Goal: Task Accomplishment & Management: Manage account settings

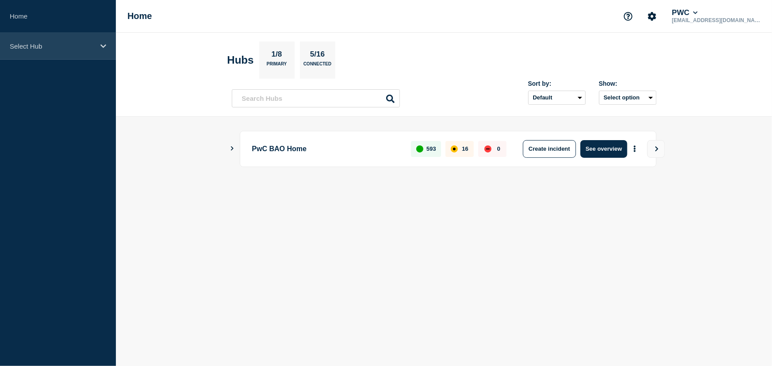
click at [105, 48] on icon at bounding box center [103, 46] width 6 height 7
click at [101, 45] on icon at bounding box center [103, 46] width 6 height 4
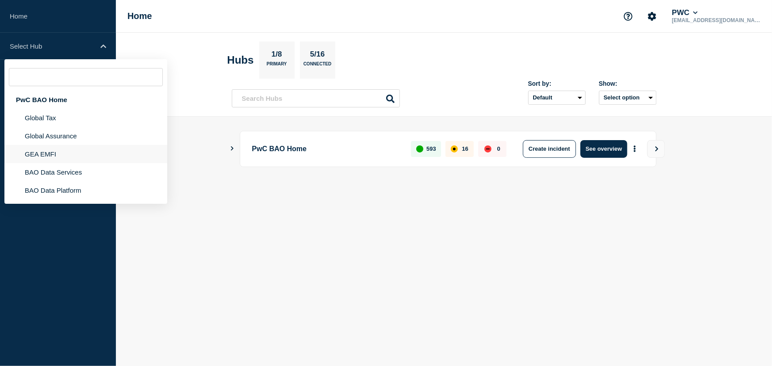
click at [72, 159] on li "GEA EMFI" at bounding box center [85, 154] width 163 height 18
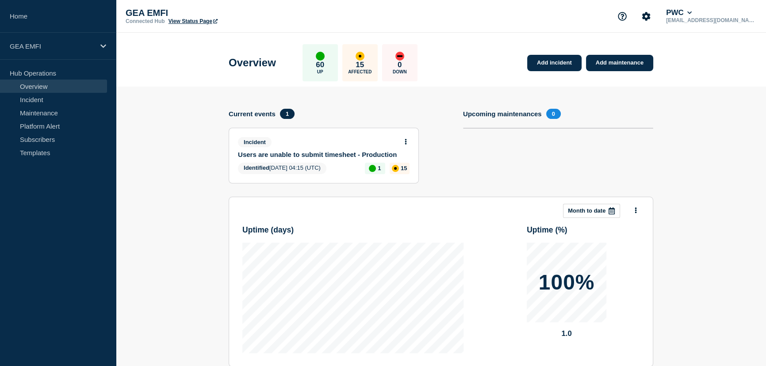
click at [327, 155] on link "Users are unable to submit timesheet - Production" at bounding box center [318, 155] width 160 height 8
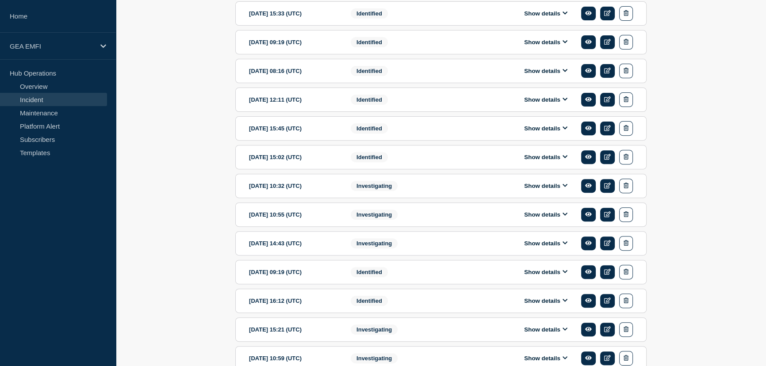
scroll to position [284, 0]
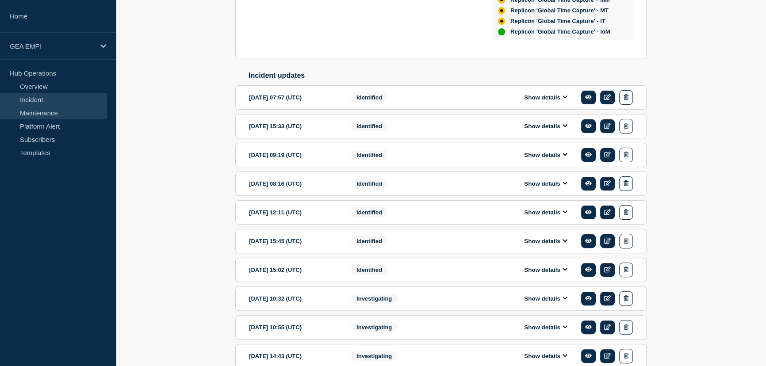
click at [44, 116] on link "Maintenance" at bounding box center [53, 112] width 107 height 13
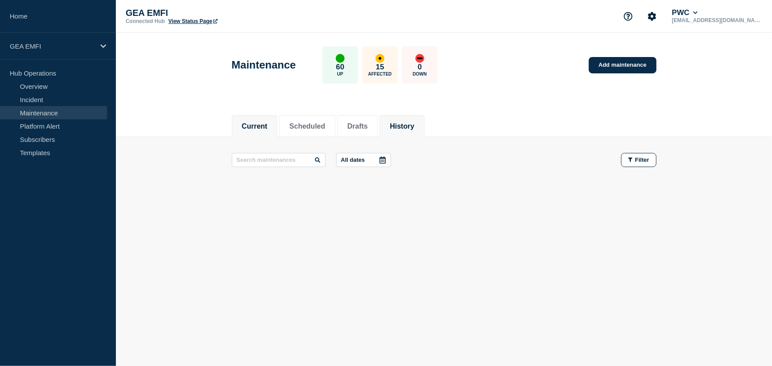
click at [414, 127] on button "History" at bounding box center [402, 127] width 24 height 8
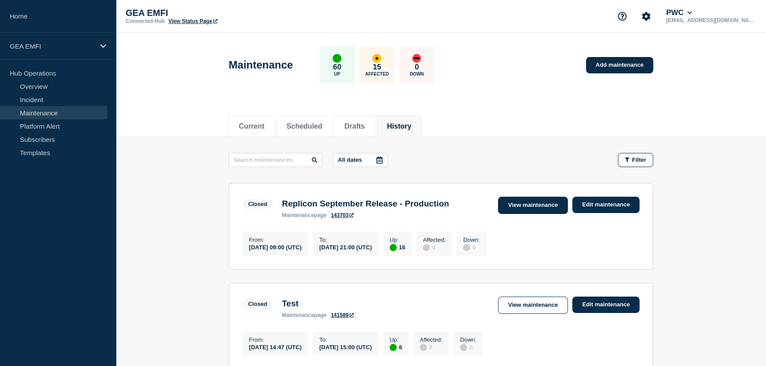
click at [522, 203] on link "View maintenance" at bounding box center [533, 205] width 70 height 17
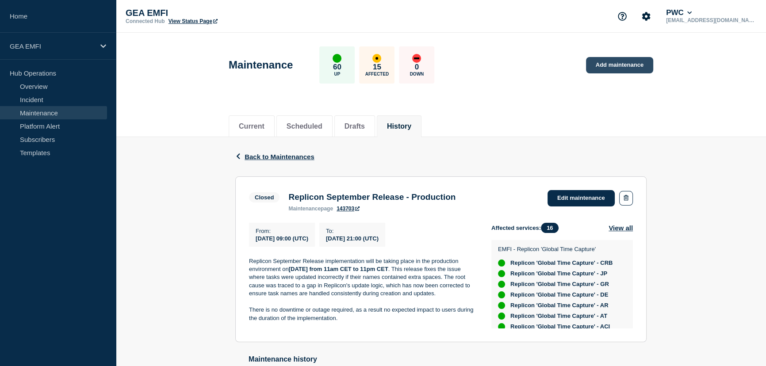
click at [623, 64] on link "Add maintenance" at bounding box center [619, 65] width 67 height 16
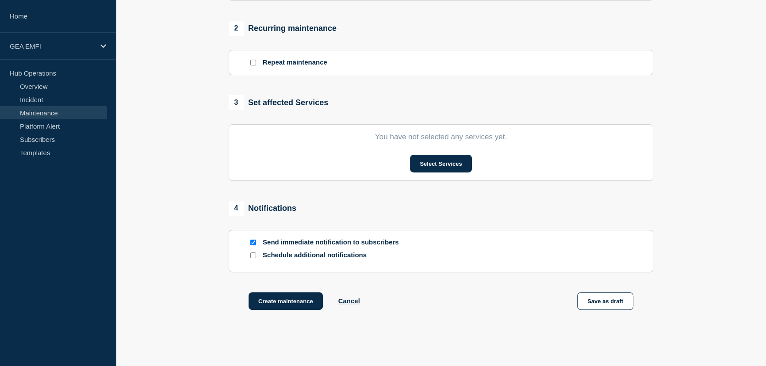
scroll to position [362, 0]
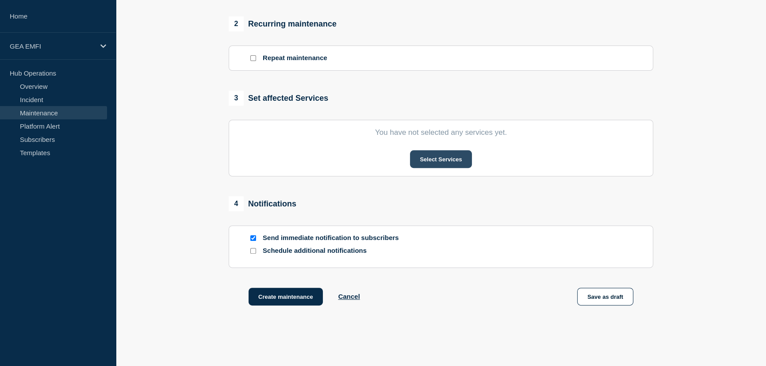
click at [446, 164] on button "Select Services" at bounding box center [440, 159] width 61 height 18
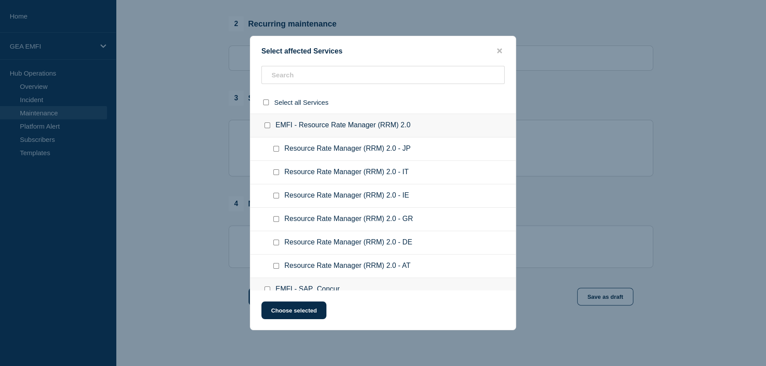
click at [265, 127] on input "EMFI - Resource Rate Manager (RRM) 2.0 checkbox" at bounding box center [268, 126] width 6 height 6
checkbox input "true"
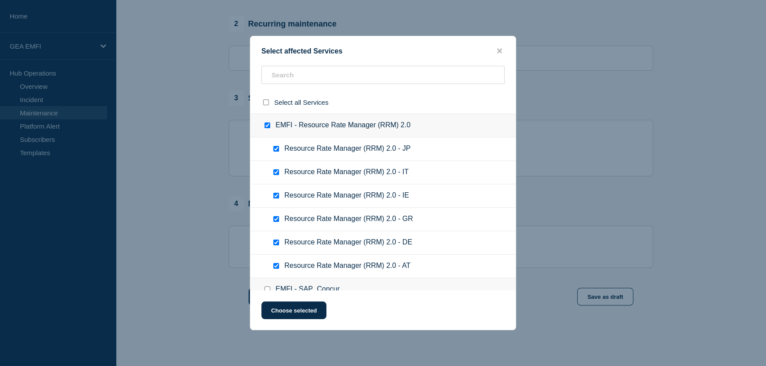
checkbox input "true"
click at [265, 127] on input "EMFI - Resource Rate Manager (RRM) 2.0 checkbox" at bounding box center [268, 126] width 6 height 6
checkbox input "false"
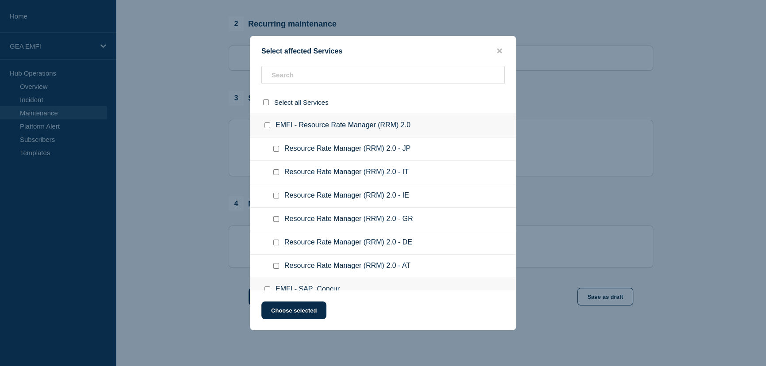
checkbox input "false"
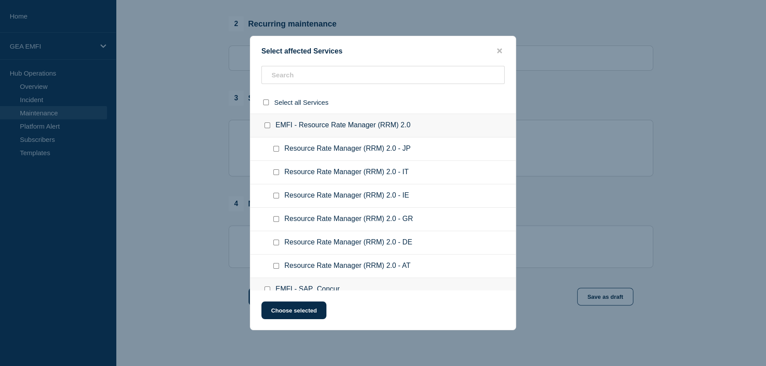
checkbox input "false"
click at [266, 127] on input "EMFI - Resource Rate Manager (RRM) 2.0 checkbox" at bounding box center [268, 126] width 6 height 6
checkbox input "true"
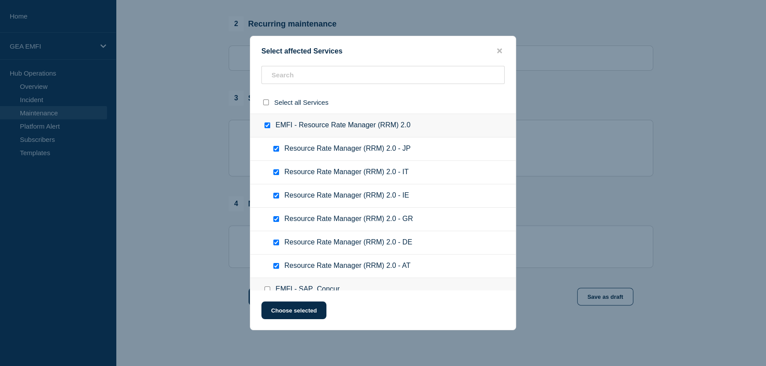
checkbox input "true"
click at [305, 314] on button "Choose selected" at bounding box center [293, 311] width 65 height 18
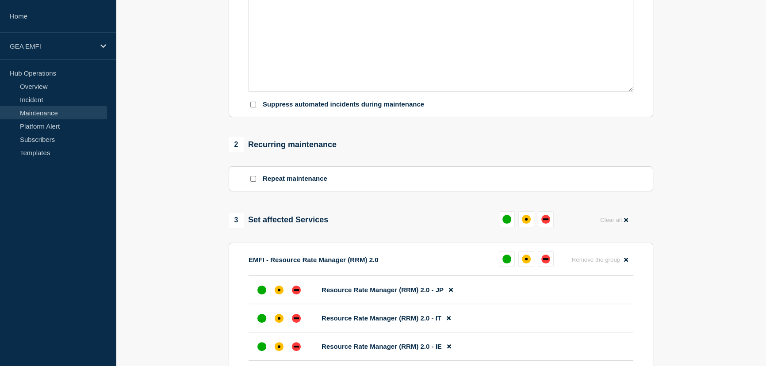
scroll to position [281, 0]
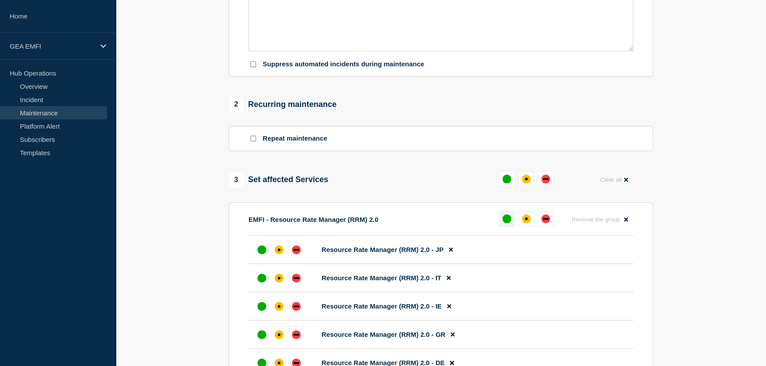
click at [509, 221] on div "up" at bounding box center [507, 219] width 9 height 9
click at [523, 220] on div "affected" at bounding box center [523, 219] width 3 height 3
click at [527, 223] on button at bounding box center [523, 219] width 16 height 16
click at [545, 220] on div "down" at bounding box center [542, 219] width 5 height 2
click at [529, 227] on button at bounding box center [523, 219] width 16 height 16
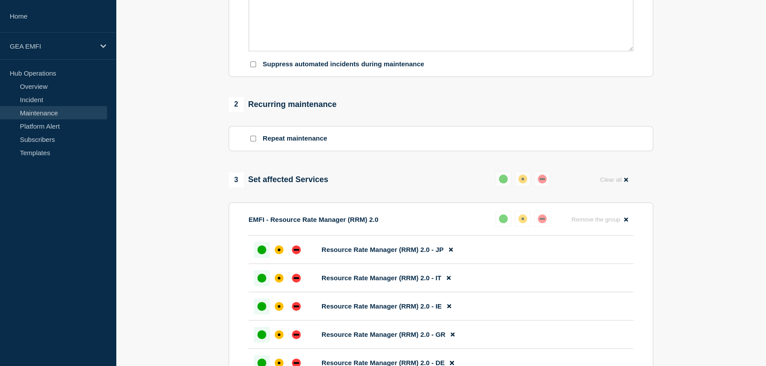
drag, startPoint x: 522, startPoint y: 199, endPoint x: 526, endPoint y: 210, distance: 12.0
click at [522, 199] on div "3 Set affected Services Reset Clear all EMFI - Resource Rate Manager (RRM) 2.0 …" at bounding box center [441, 308] width 425 height 274
click at [526, 220] on div "affected" at bounding box center [523, 219] width 9 height 9
click at [522, 205] on div "3 Set affected Services Reset Clear all EMFI - Resource Rate Manager (RRM) 2.0 …" at bounding box center [441, 308] width 425 height 274
click at [628, 222] on icon at bounding box center [626, 220] width 4 height 6
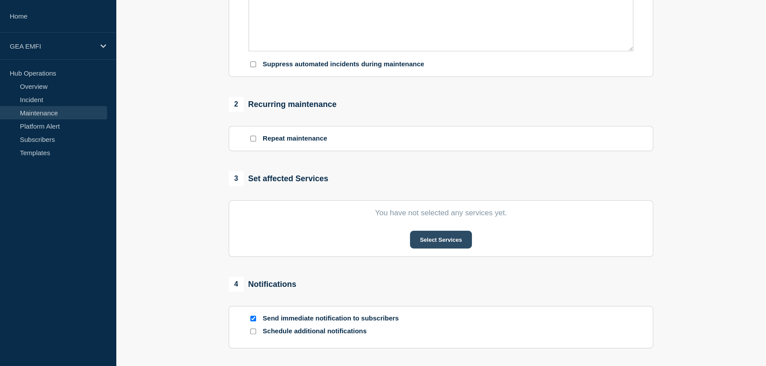
click at [450, 236] on button "Select Services" at bounding box center [440, 240] width 61 height 18
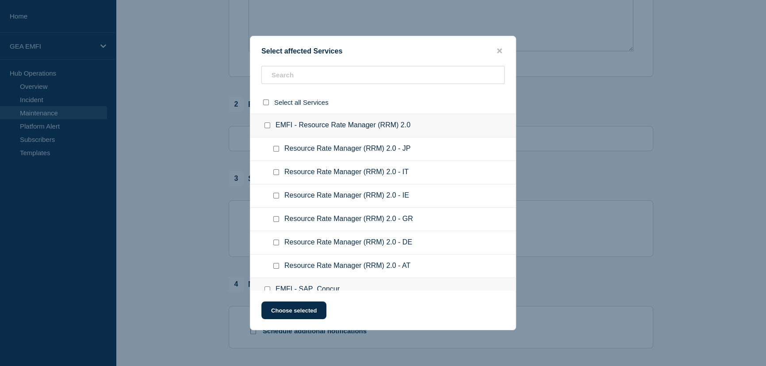
click at [265, 126] on input "EMFI - Resource Rate Manager (RRM) 2.0 checkbox" at bounding box center [268, 126] width 6 height 6
checkbox input "true"
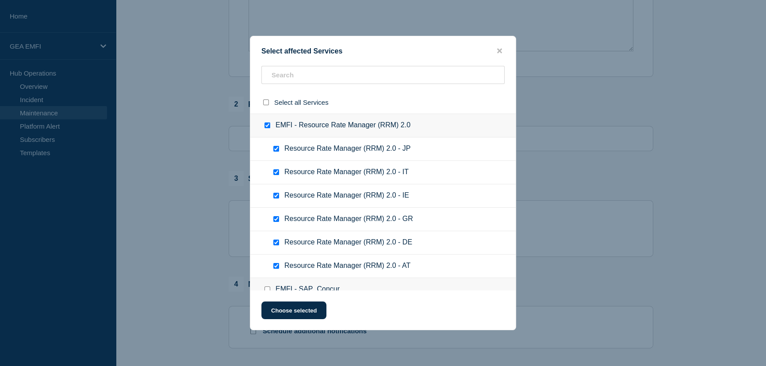
checkbox input "true"
click at [309, 303] on button "Choose selected" at bounding box center [293, 311] width 65 height 18
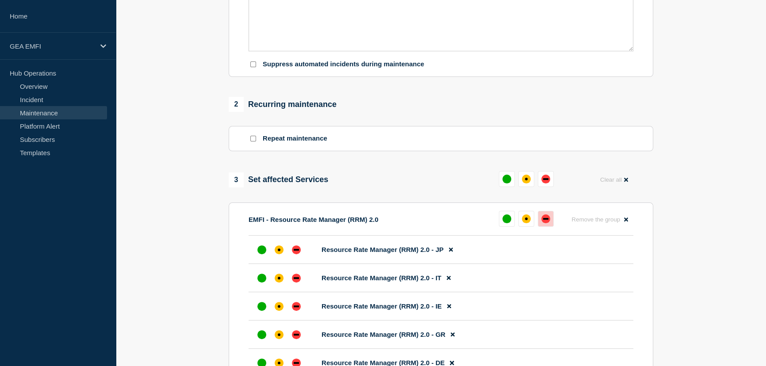
click at [549, 222] on div "down" at bounding box center [546, 219] width 9 height 9
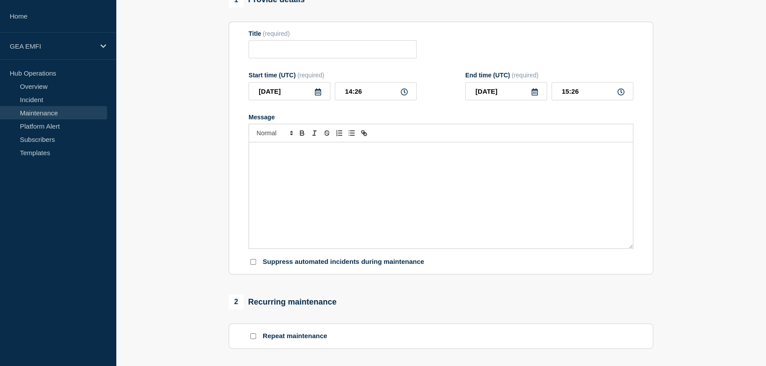
scroll to position [80, 0]
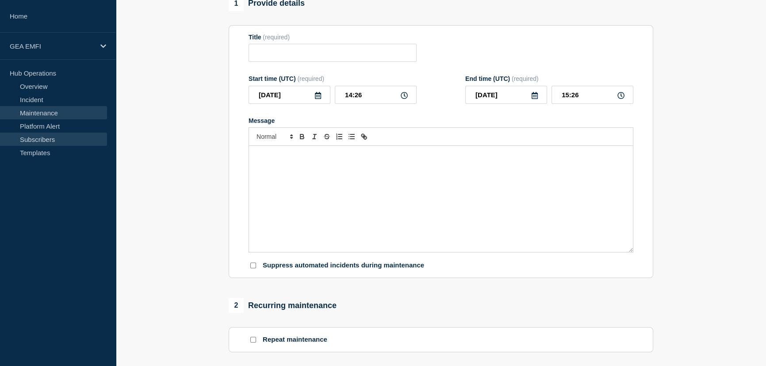
click at [54, 142] on link "Subscribers" at bounding box center [53, 139] width 107 height 13
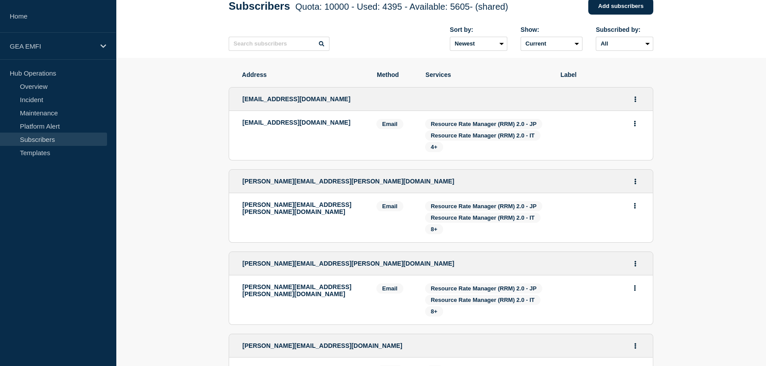
scroll to position [40, 0]
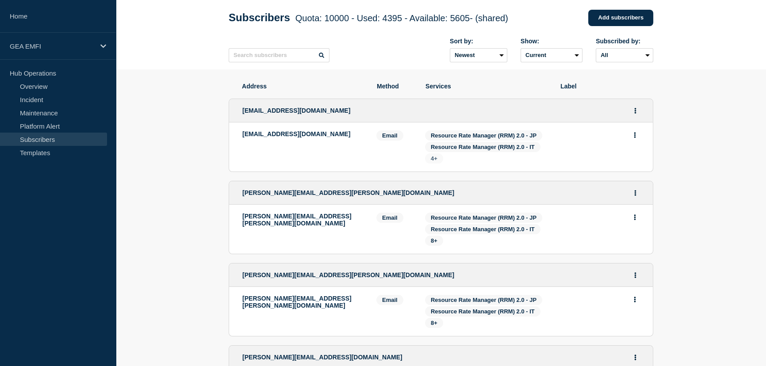
click at [434, 161] on span "4+" at bounding box center [434, 158] width 7 height 7
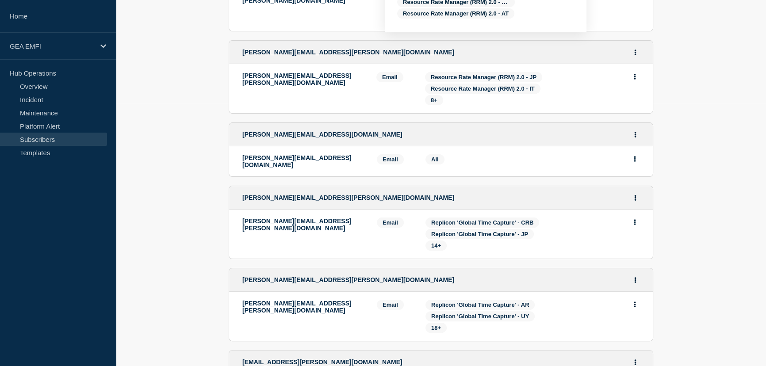
scroll to position [201, 0]
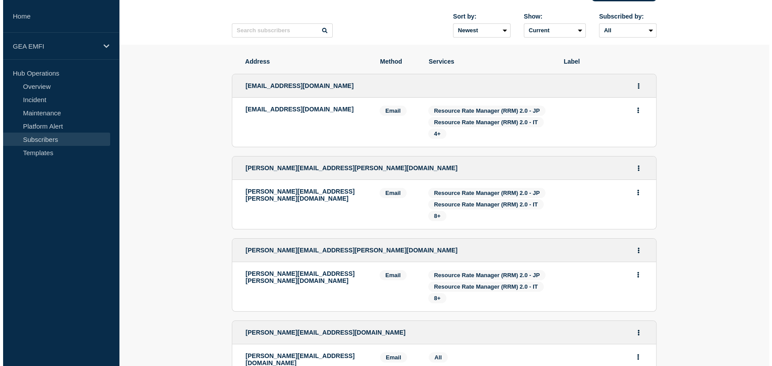
scroll to position [0, 0]
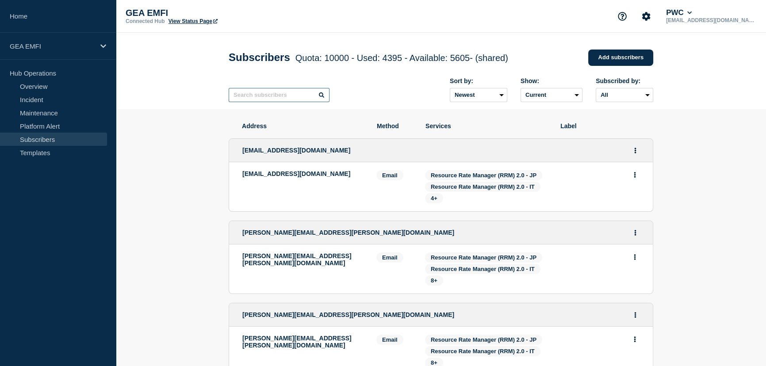
click at [283, 98] on input "text" at bounding box center [279, 95] width 101 height 14
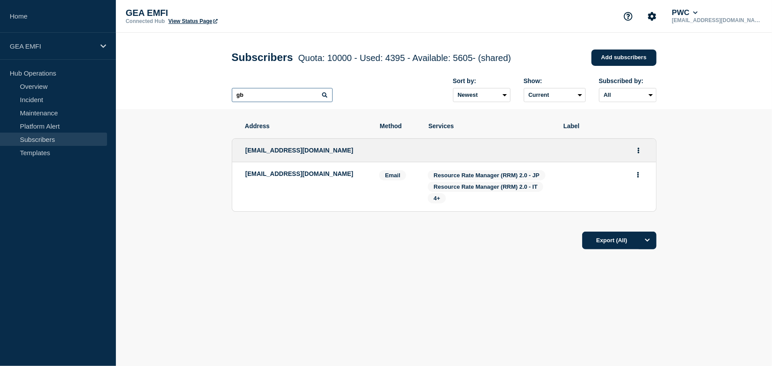
type input "g"
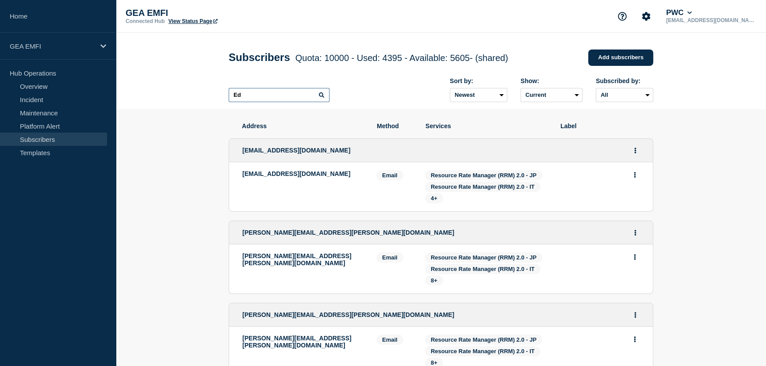
type input "E"
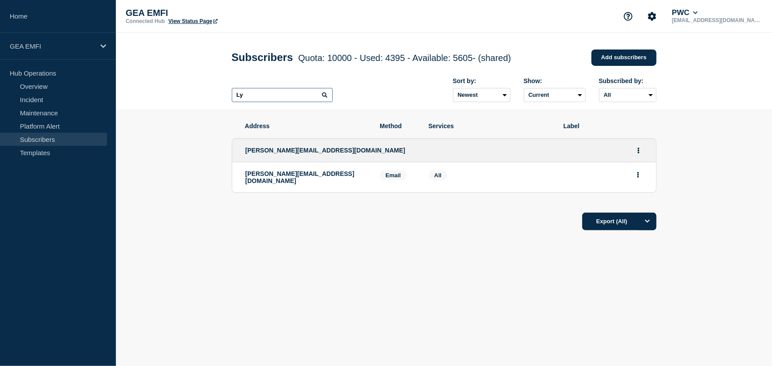
type input "L"
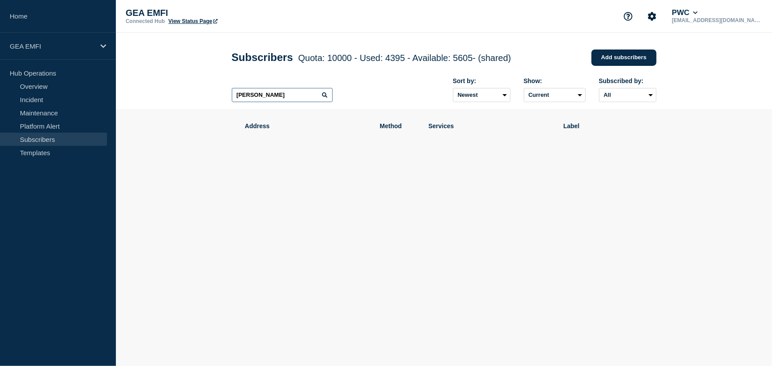
click at [291, 97] on input "[PERSON_NAME]" at bounding box center [282, 95] width 101 height 14
click at [326, 97] on icon at bounding box center [324, 94] width 5 height 5
click at [291, 97] on input "[PERSON_NAME]" at bounding box center [282, 95] width 101 height 14
type input "S"
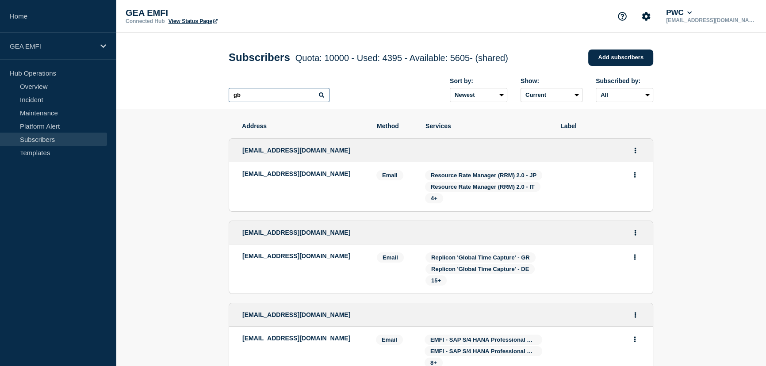
type input "g"
click at [254, 94] on input "gbl" at bounding box center [279, 95] width 101 height 14
type input "g"
click at [597, 60] on link "Add subscribers" at bounding box center [620, 58] width 65 height 16
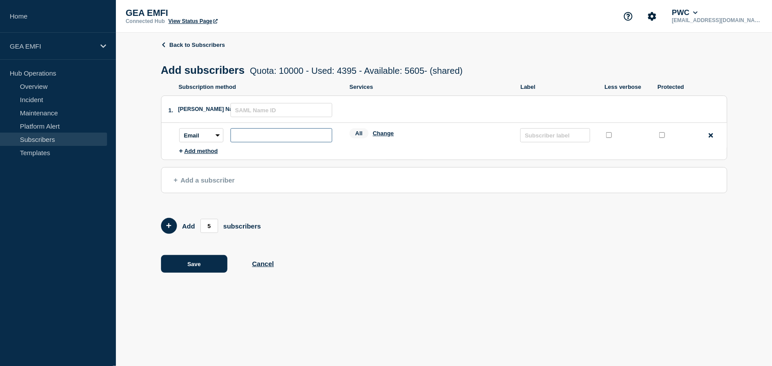
click at [267, 135] on input "subscription-address" at bounding box center [282, 135] width 102 height 14
click at [261, 137] on input "subscription-address" at bounding box center [282, 135] width 102 height 14
paste input "[EMAIL_ADDRESS][DOMAIN_NAME]"
click at [257, 139] on input "[EMAIL_ADDRESS][DOMAIN_NAME]" at bounding box center [282, 135] width 102 height 14
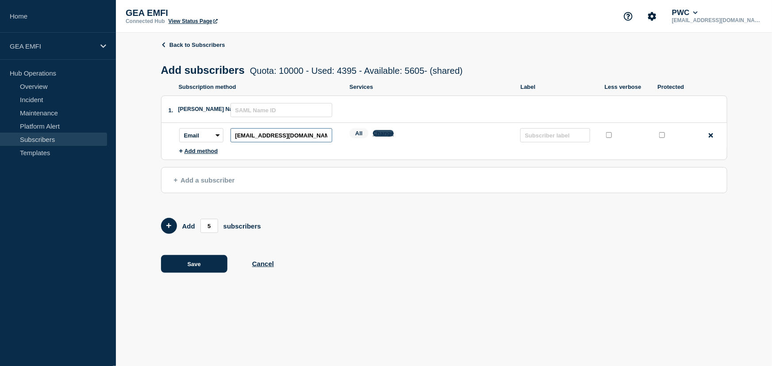
type input "[EMAIL_ADDRESS][DOMAIN_NAME]"
click at [389, 135] on button "Change" at bounding box center [383, 133] width 21 height 7
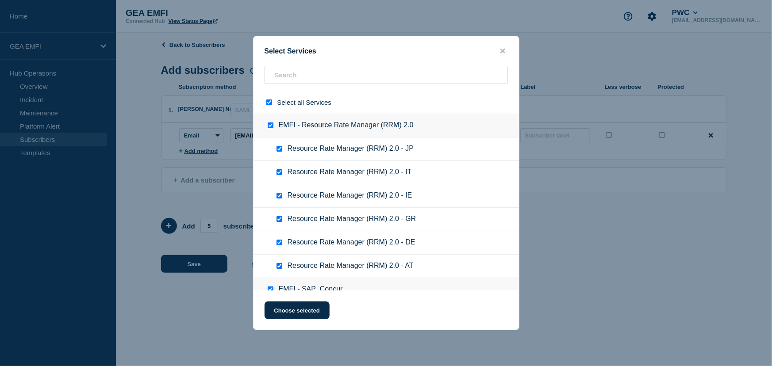
click at [267, 101] on input "select all checkbox" at bounding box center [269, 103] width 6 height 6
checkbox input "false"
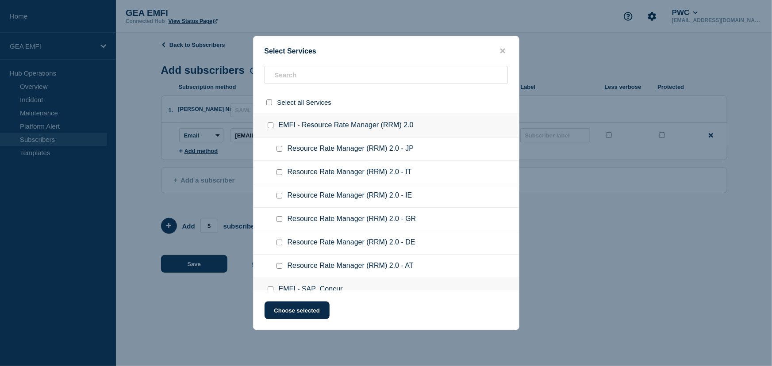
checkbox input "false"
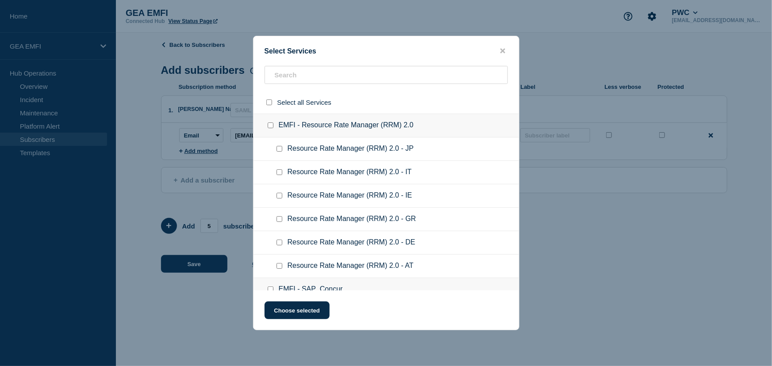
checkbox input "false"
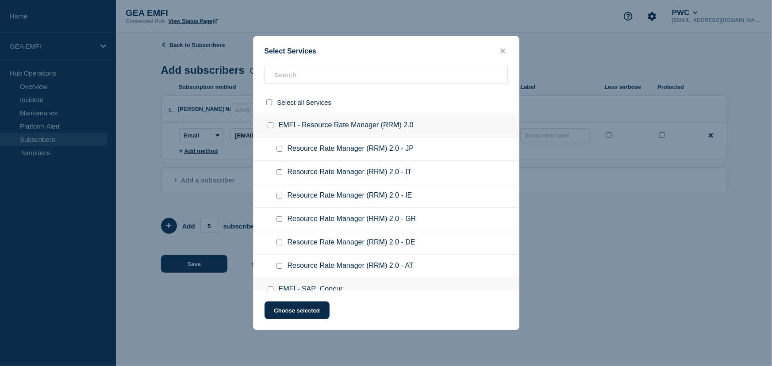
checkbox input "false"
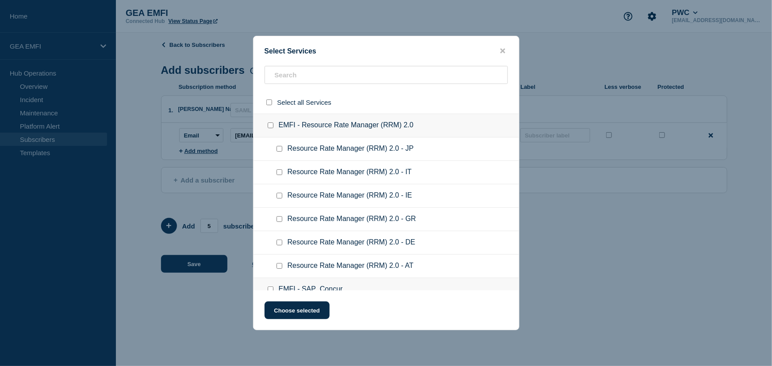
checkbox input "false"
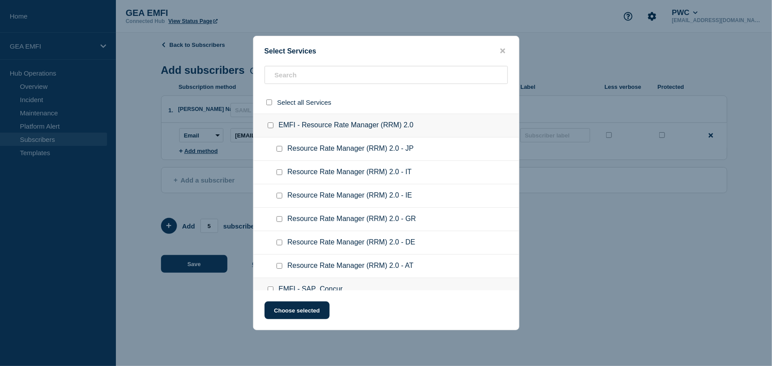
checkbox input "false"
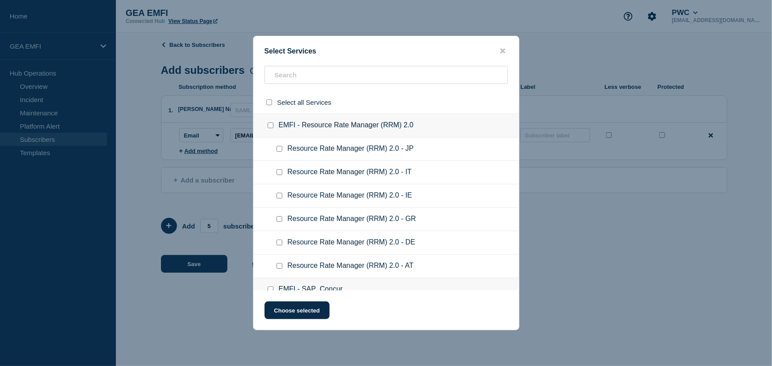
checkbox input "false"
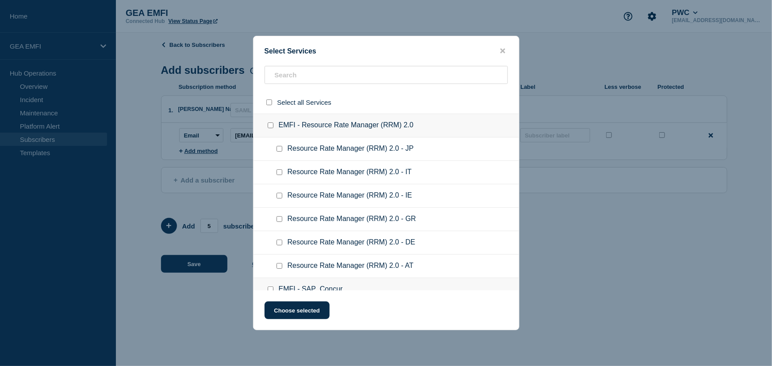
checkbox input "false"
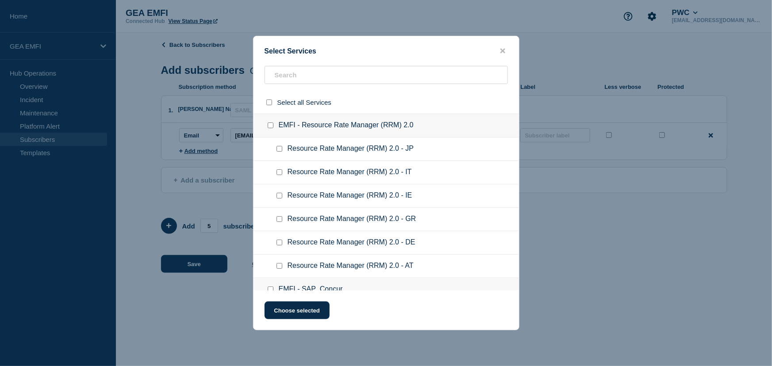
checkbox input "false"
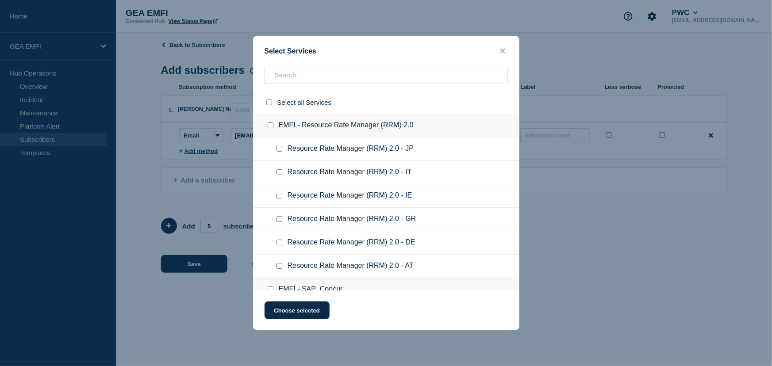
checkbox input "false"
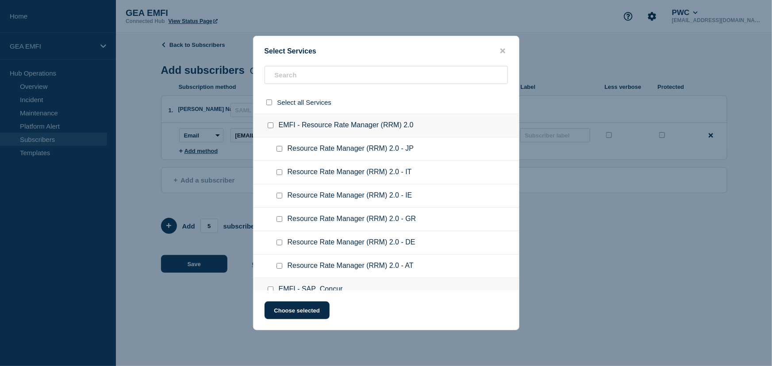
checkbox input "false"
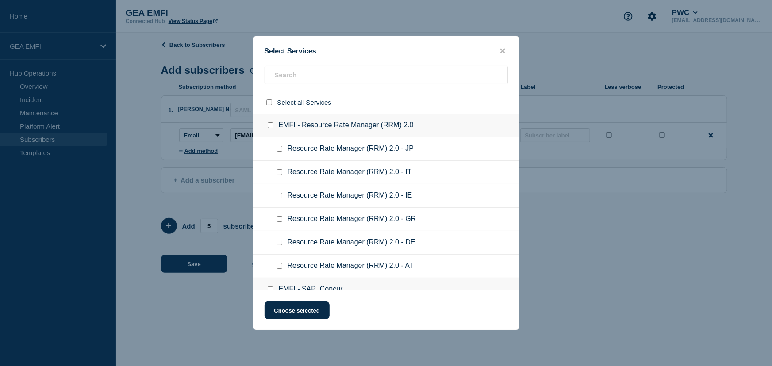
checkbox input "false"
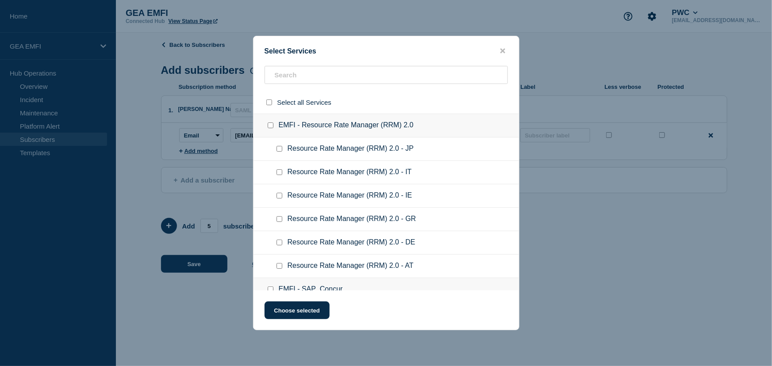
checkbox input "false"
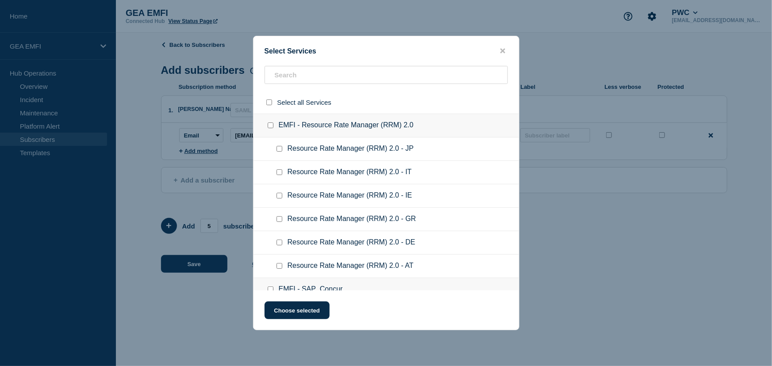
checkbox input "false"
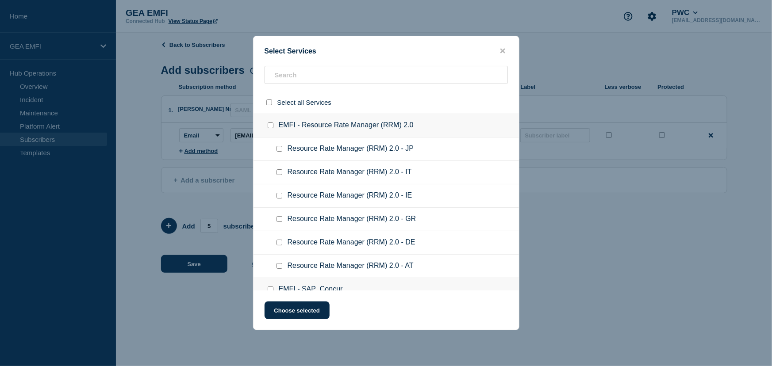
checkbox input "false"
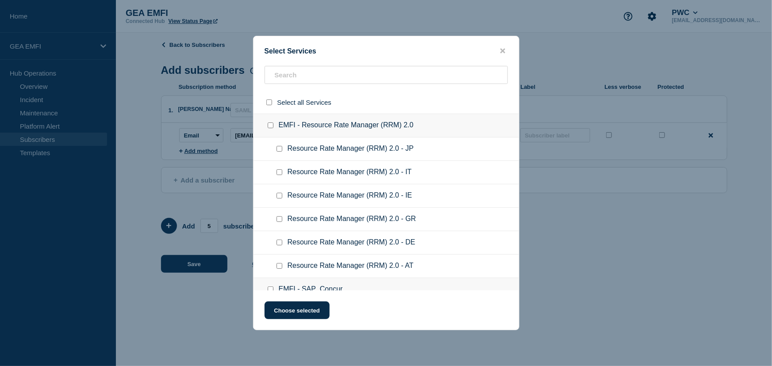
checkbox input "false"
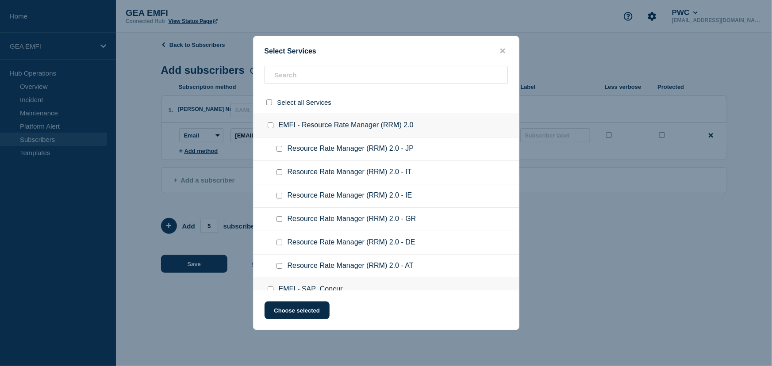
checkbox input "false"
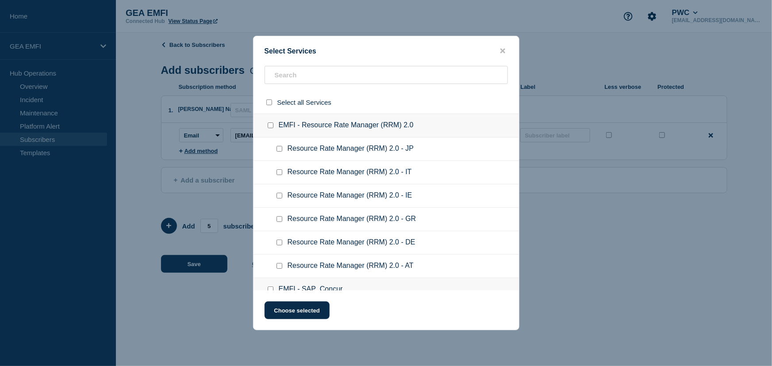
checkbox input "false"
click at [269, 128] on input "EMFI - Resource Rate Manager (RRM) 2.0 checkbox" at bounding box center [271, 126] width 6 height 6
checkbox input "true"
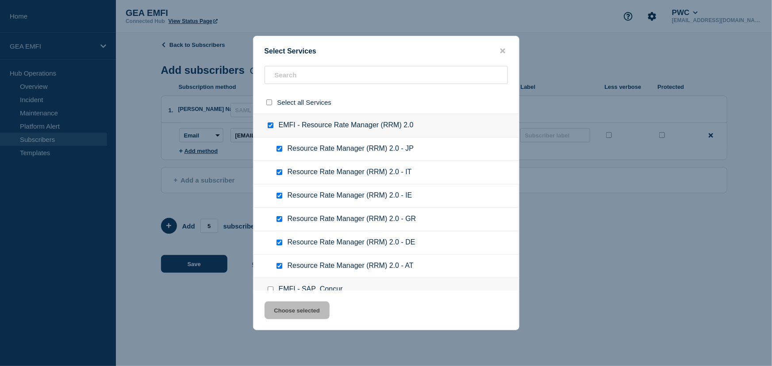
checkbox input "true"
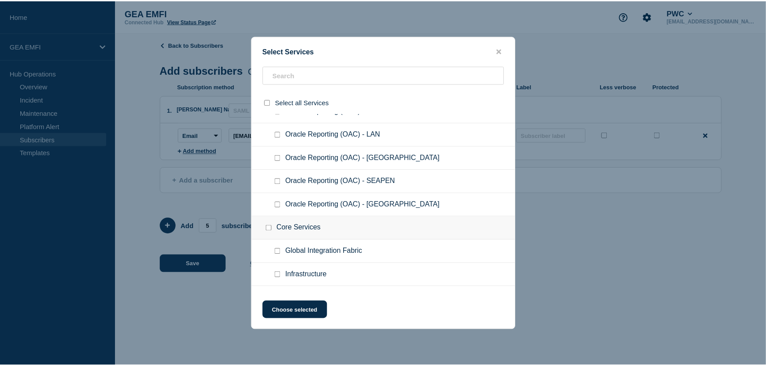
scroll to position [1809, 0]
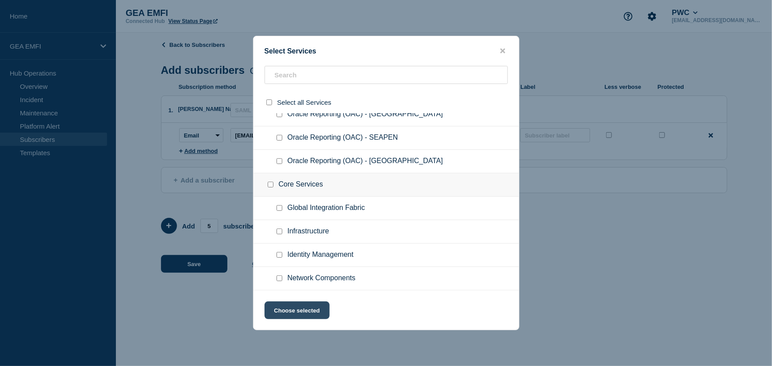
click at [308, 312] on button "Choose selected" at bounding box center [297, 311] width 65 height 18
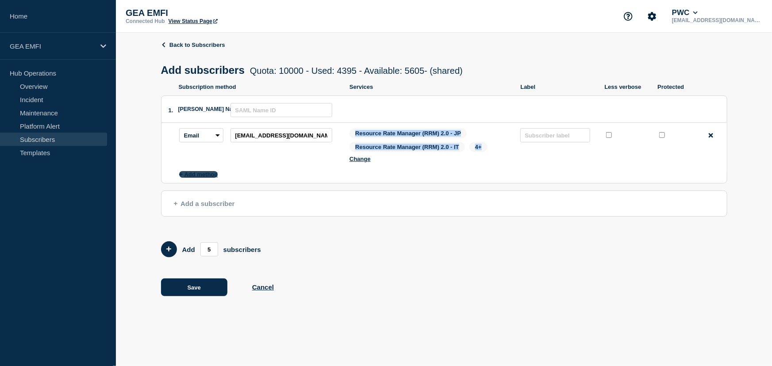
click at [195, 174] on button "Add method" at bounding box center [198, 174] width 39 height 7
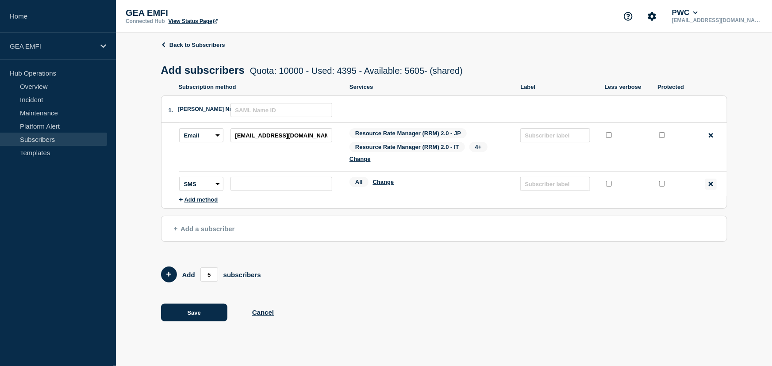
click at [710, 185] on icon at bounding box center [711, 184] width 4 height 4
click at [710, 185] on ul "Subscription method Services Label Less verbose Protected 1. [PERSON_NAME] Name…" at bounding box center [444, 147] width 566 height 127
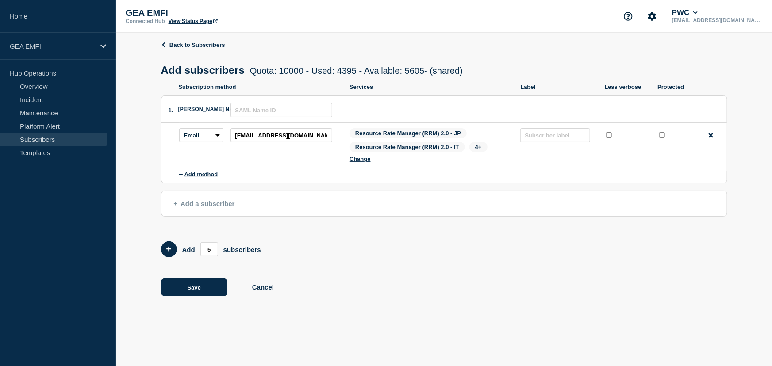
click at [160, 251] on div "Back to Subscribers Add subscribers Quota: 10000 - Used: 4395 - Available: 5605…" at bounding box center [444, 175] width 656 height 285
click at [168, 251] on icon "Add 5 team members" at bounding box center [168, 249] width 5 height 5
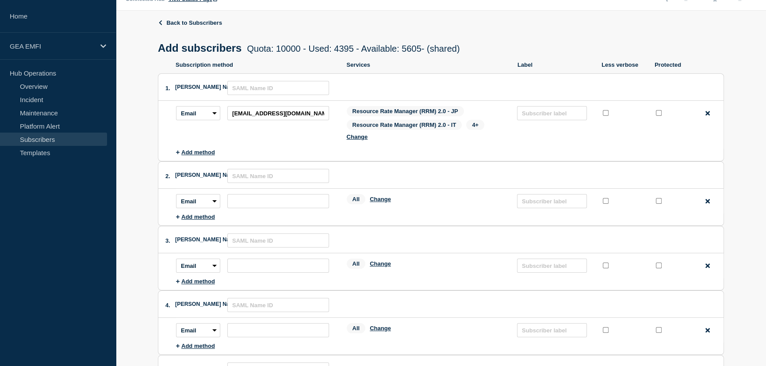
scroll to position [40, 0]
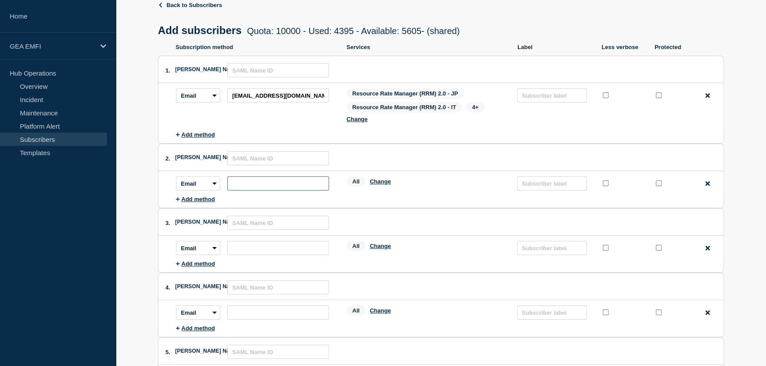
click at [250, 186] on input "subscription-address" at bounding box center [278, 184] width 102 height 14
paste input "Global RRM Consumers [EMAIL_ADDRESS][DOMAIN_NAME]"
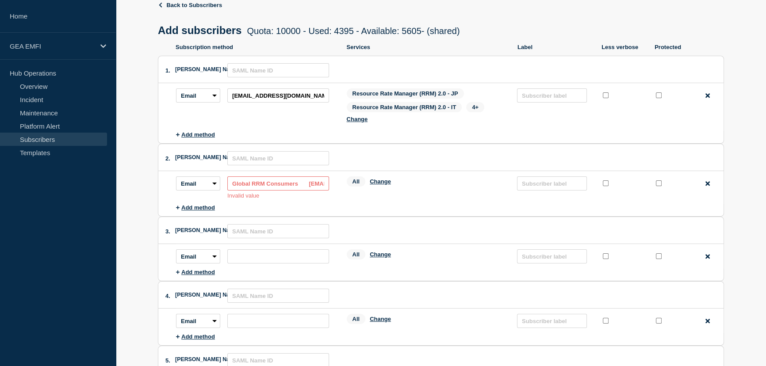
scroll to position [0, 71]
click at [239, 180] on input "Global RRM Consumers [EMAIL_ADDRESS][DOMAIN_NAME]" at bounding box center [278, 184] width 102 height 14
click at [240, 182] on input "Global RRM Consumers [EMAIL_ADDRESS][DOMAIN_NAME]" at bounding box center [278, 184] width 102 height 14
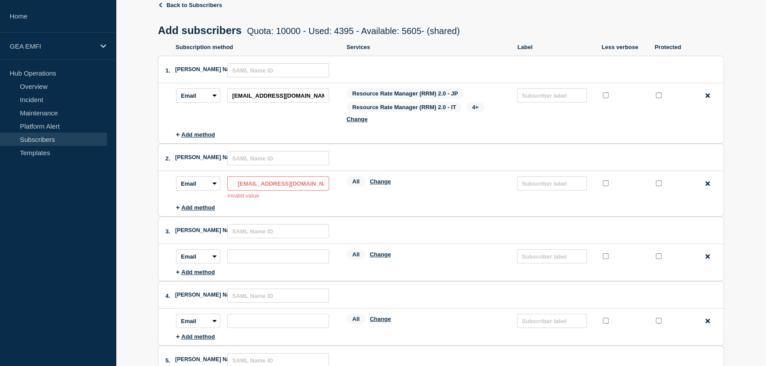
click at [240, 182] on input "Global RRM Consumers [EMAIL_ADDRESS][DOMAIN_NAME]" at bounding box center [278, 184] width 102 height 14
click at [314, 186] on input "Global RRM Consumers [EMAIL_ADDRESS][DOMAIN_NAME]" at bounding box center [278, 184] width 102 height 14
click at [234, 183] on input "Global RRM Consumers [EMAIL_ADDRESS][DOMAIN_NAME]" at bounding box center [278, 184] width 102 height 14
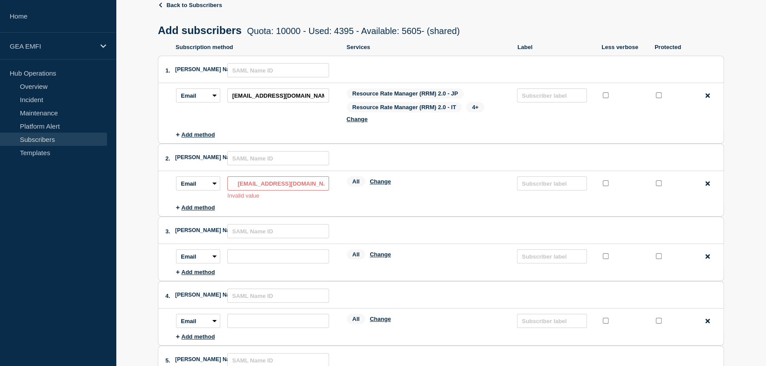
drag, startPoint x: 234, startPoint y: 183, endPoint x: 239, endPoint y: 184, distance: 4.5
click at [235, 183] on input "Global RRM Consumers [EMAIL_ADDRESS][DOMAIN_NAME]" at bounding box center [278, 184] width 102 height 14
click at [239, 184] on input "Global RRM Consumers [EMAIL_ADDRESS][DOMAIN_NAME]" at bounding box center [278, 184] width 102 height 14
click at [239, 185] on input "Global RRM Consumers [EMAIL_ADDRESS][DOMAIN_NAME]" at bounding box center [278, 184] width 102 height 14
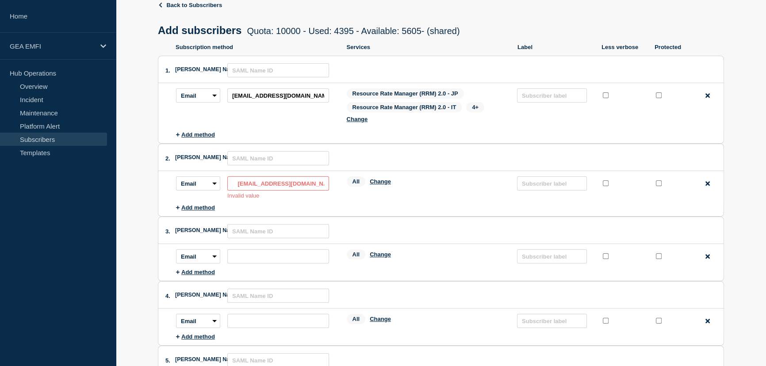
click at [239, 185] on input "Global RRM Consumers [EMAIL_ADDRESS][DOMAIN_NAME]" at bounding box center [278, 184] width 102 height 14
click at [426, 192] on div "Services: All Change" at bounding box center [428, 188] width 162 height 23
click at [320, 188] on input "[EMAIL_ADDRESS][DOMAIN_NAME]" at bounding box center [278, 184] width 102 height 14
type input "g"
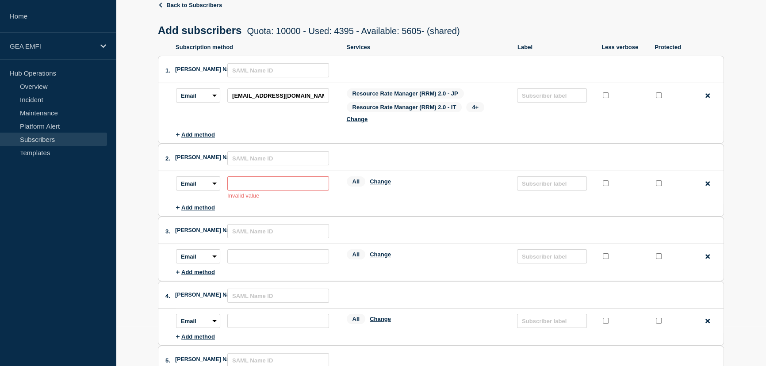
click at [487, 192] on div "Services: All Change" at bounding box center [428, 188] width 162 height 23
click at [305, 226] on input "text" at bounding box center [278, 231] width 102 height 14
click at [307, 225] on input "text" at bounding box center [278, 231] width 102 height 14
click at [273, 188] on input "subscription-address" at bounding box center [278, 184] width 102 height 14
click at [216, 182] on select "Email SMS Webhook Slack Teams" at bounding box center [198, 184] width 44 height 14
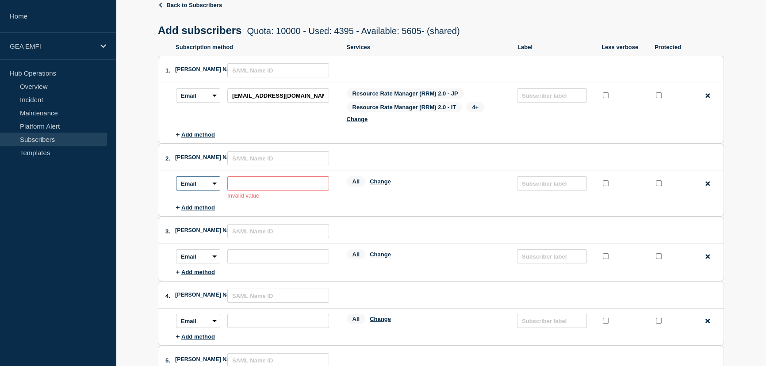
click at [176, 177] on select "Email SMS Webhook Slack Teams" at bounding box center [198, 184] width 44 height 14
click at [305, 184] on input "subscription-address" at bounding box center [278, 184] width 102 height 14
paste input "[EMAIL_ADDRESS][DOMAIN_NAME]"
type input "[EMAIL_ADDRESS][DOMAIN_NAME]"
click at [421, 185] on div "All Change" at bounding box center [428, 184] width 162 height 14
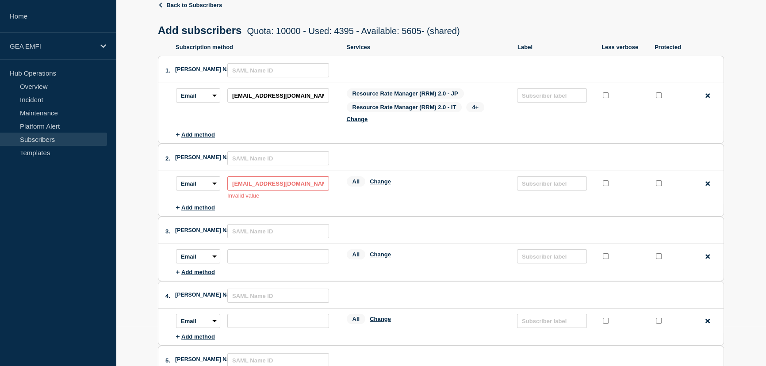
click at [423, 185] on div "All Change" at bounding box center [428, 184] width 162 height 14
click at [710, 183] on icon at bounding box center [708, 183] width 4 height 4
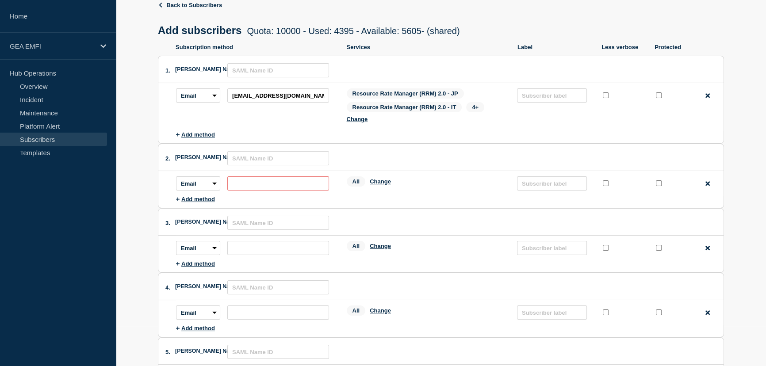
click at [295, 186] on input "subscription-address" at bounding box center [278, 184] width 102 height 14
paste input "[EMAIL_ADDRESS][DOMAIN_NAME]"
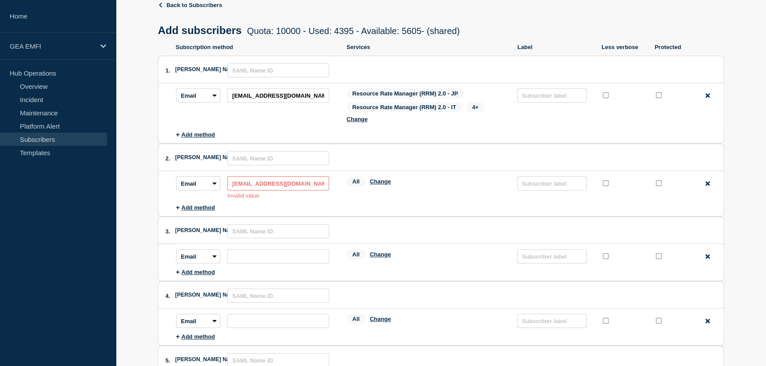
click at [367, 204] on li "Subscription method: Email SMS Webhook Slack Teams Address: [EMAIL_ADDRESS][DOM…" at bounding box center [450, 187] width 548 height 33
click at [368, 202] on li "Subscription method: Email SMS Webhook Slack Teams Address: [EMAIL_ADDRESS][DOM…" at bounding box center [450, 187] width 548 height 33
click at [296, 185] on input "[EMAIL_ADDRESS][DOMAIN_NAME]" at bounding box center [278, 184] width 102 height 14
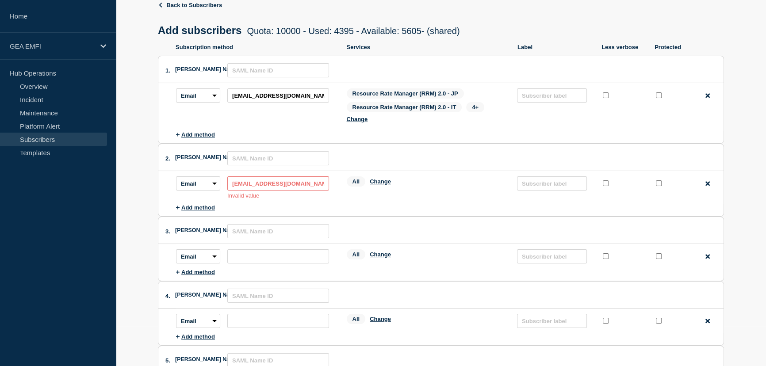
click at [320, 184] on input "[EMAIL_ADDRESS][DOMAIN_NAME]" at bounding box center [278, 184] width 102 height 14
type input "g"
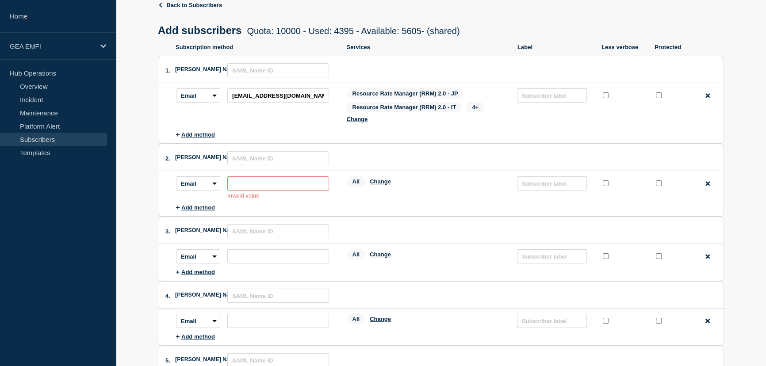
click at [287, 184] on input "subscription-address" at bounding box center [278, 184] width 102 height 14
paste input "[EMAIL_ADDRESS][DOMAIN_NAME]"
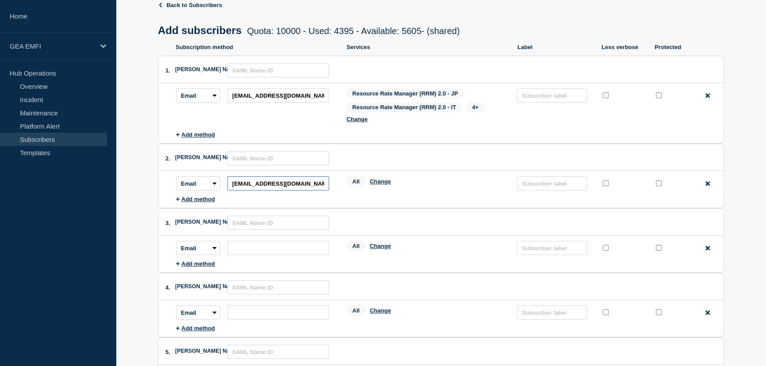
scroll to position [0, 4]
type input "[EMAIL_ADDRESS][DOMAIN_NAME]"
click at [443, 192] on li "Subscription method: Email SMS Webhook Slack Teams Address: [EMAIL_ADDRESS][DOM…" at bounding box center [450, 183] width 548 height 25
click at [385, 183] on button "Change" at bounding box center [380, 181] width 21 height 7
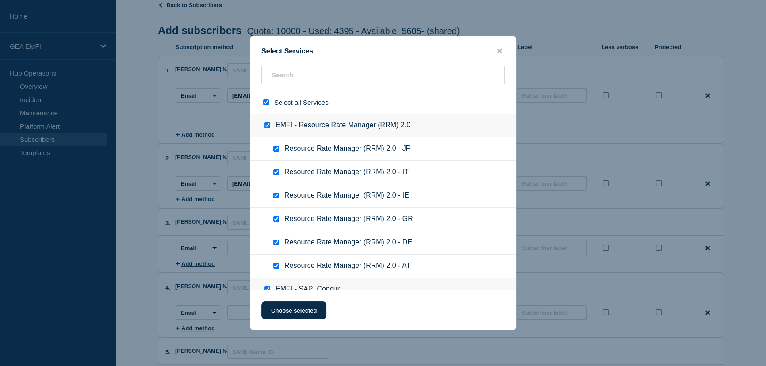
click at [266, 102] on input "select all checkbox" at bounding box center [266, 103] width 6 height 6
checkbox input "false"
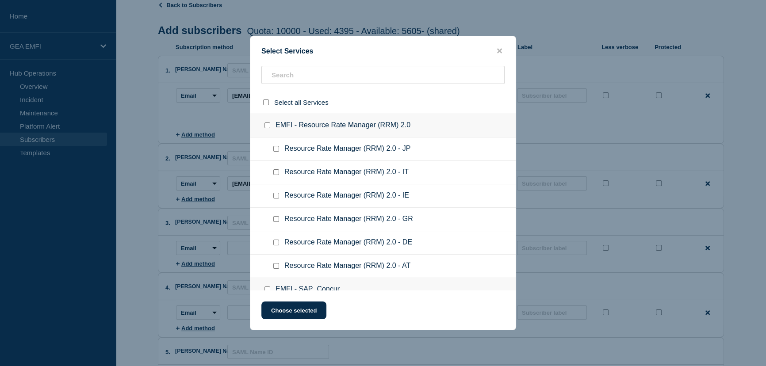
checkbox input "false"
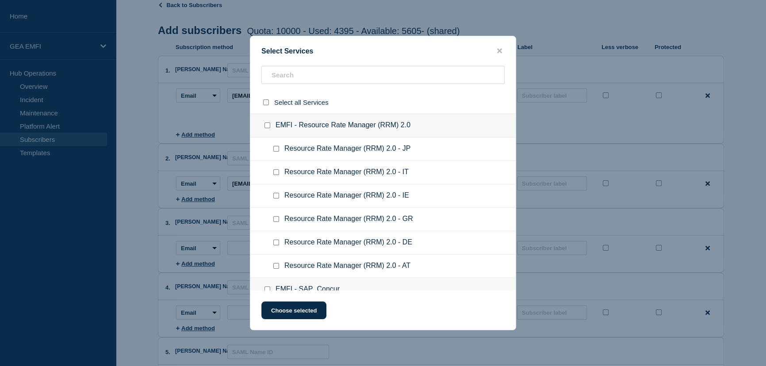
checkbox input "false"
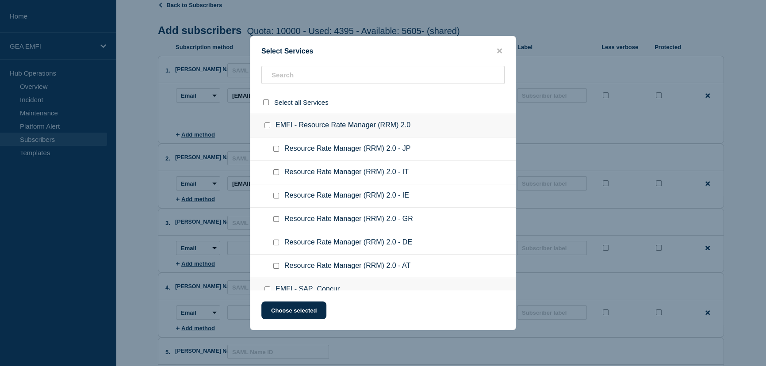
checkbox input "false"
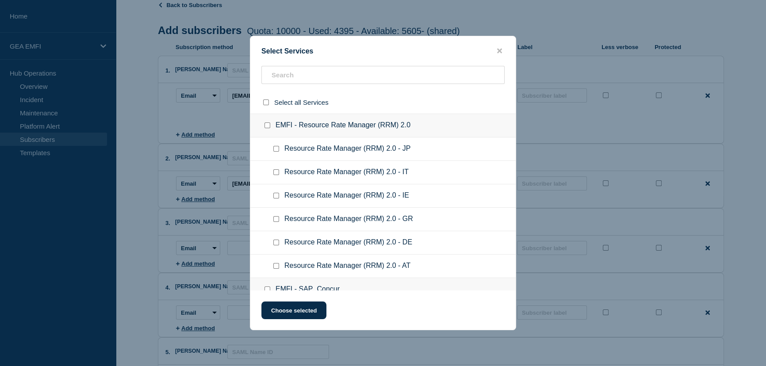
checkbox input "false"
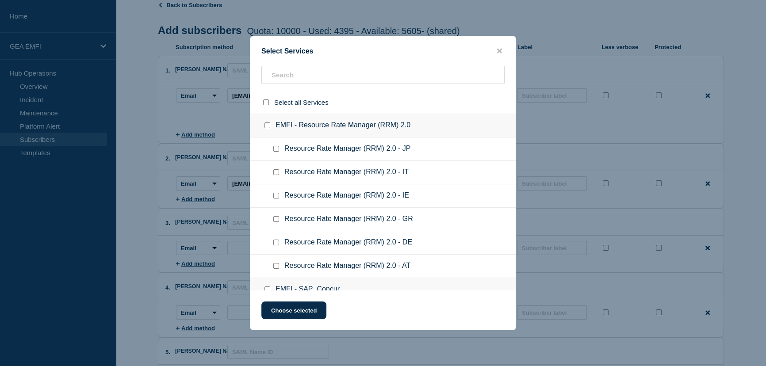
checkbox input "false"
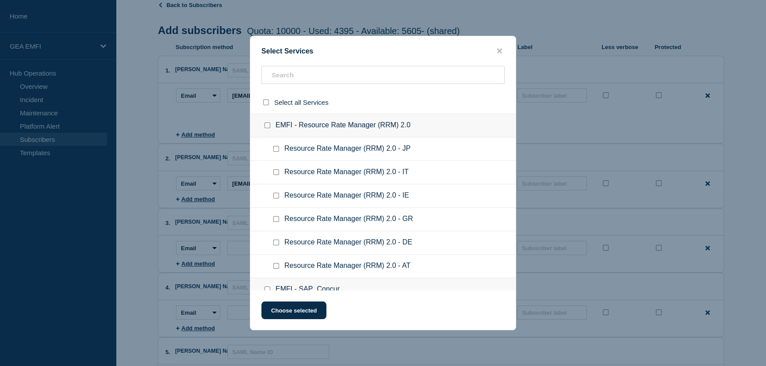
checkbox input "false"
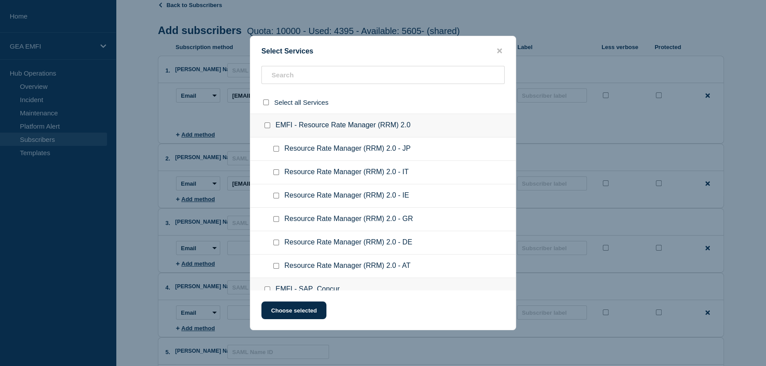
checkbox input "false"
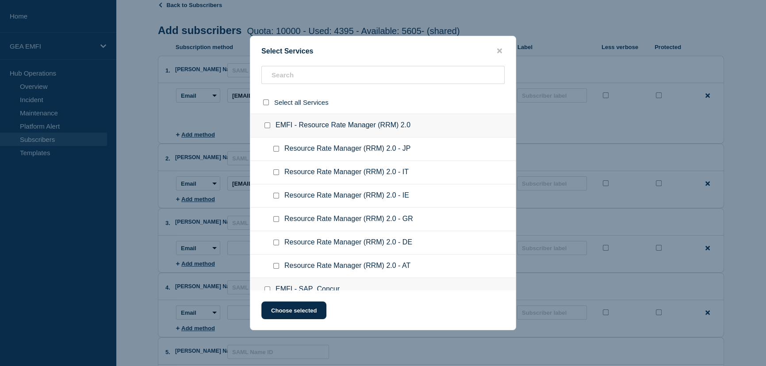
checkbox input "false"
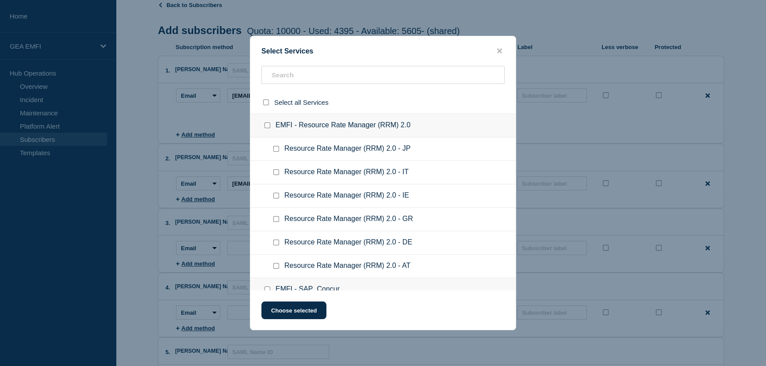
checkbox input "false"
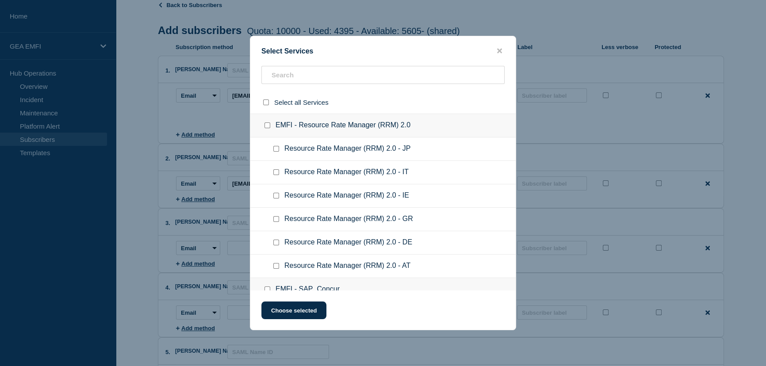
checkbox input "false"
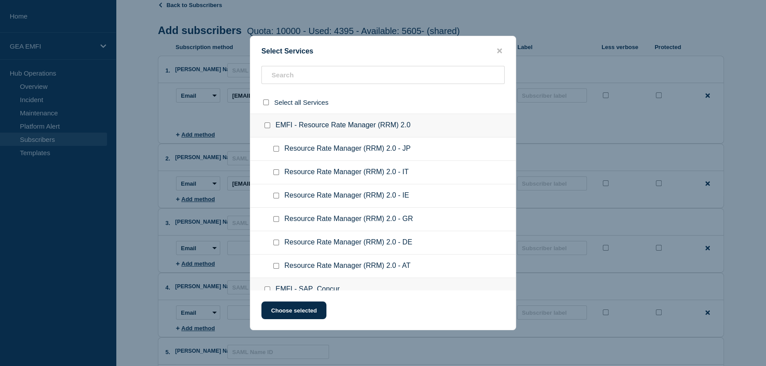
checkbox input "false"
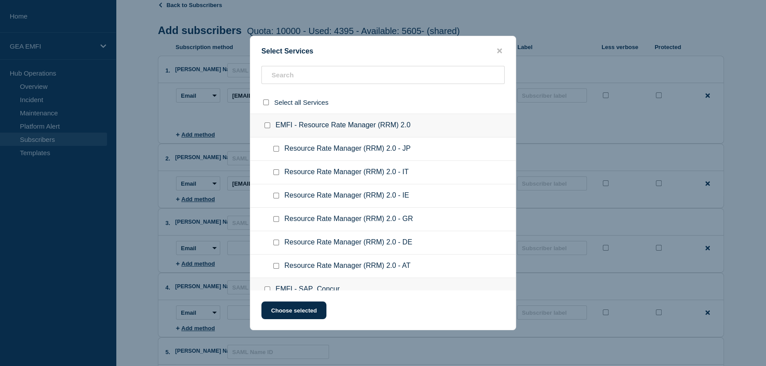
checkbox input "false"
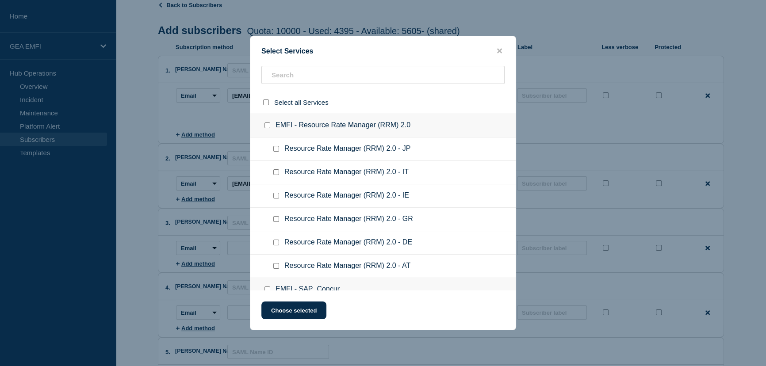
checkbox input "false"
click at [266, 102] on input "select all checkbox" at bounding box center [266, 103] width 6 height 6
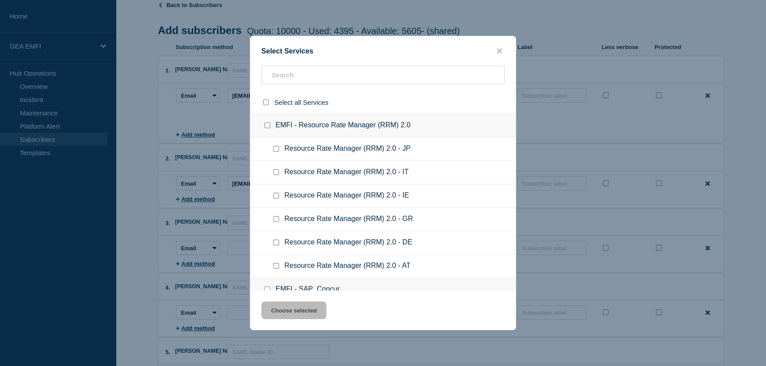
click at [266, 124] on input "EMFI - Resource Rate Manager (RRM) 2.0 checkbox" at bounding box center [268, 126] width 6 height 6
click at [267, 125] on input "EMFI - Resource Rate Manager (RRM) 2.0 checkbox" at bounding box center [268, 126] width 6 height 6
click at [268, 127] on input "EMFI - Resource Rate Manager (RRM) 2.0 checkbox" at bounding box center [268, 126] width 6 height 6
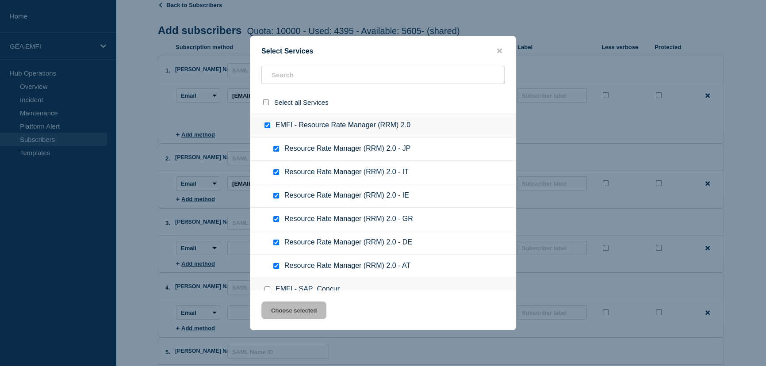
click at [268, 127] on input "EMFI - Resource Rate Manager (RRM) 2.0 checkbox" at bounding box center [268, 126] width 6 height 6
click at [268, 126] on input "EMFI - Resource Rate Manager (RRM) 2.0 checkbox" at bounding box center [268, 126] width 6 height 6
click at [269, 126] on input "EMFI - Resource Rate Manager (RRM) 2.0 checkbox" at bounding box center [268, 126] width 6 height 6
click at [268, 125] on input "EMFI - Resource Rate Manager (RRM) 2.0 checkbox" at bounding box center [268, 126] width 6 height 6
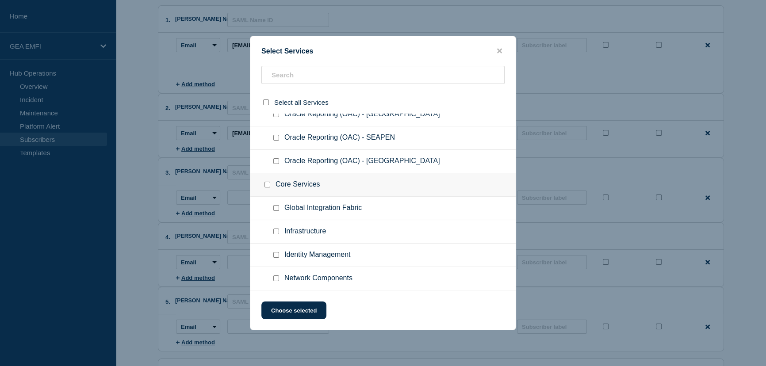
scroll to position [88, 0]
click at [491, 101] on div "Select all Services" at bounding box center [382, 102] width 265 height 23
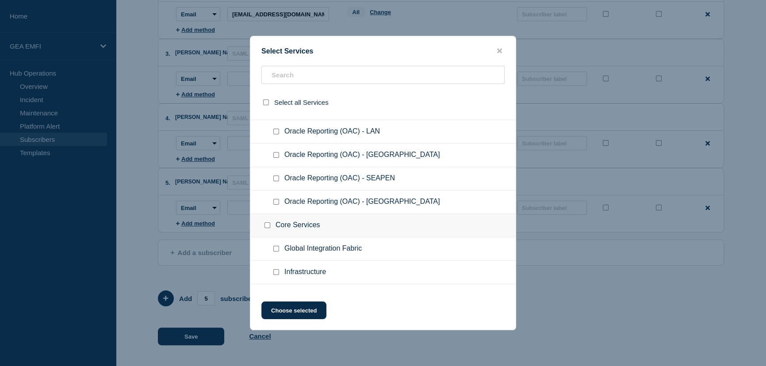
scroll to position [1688, 0]
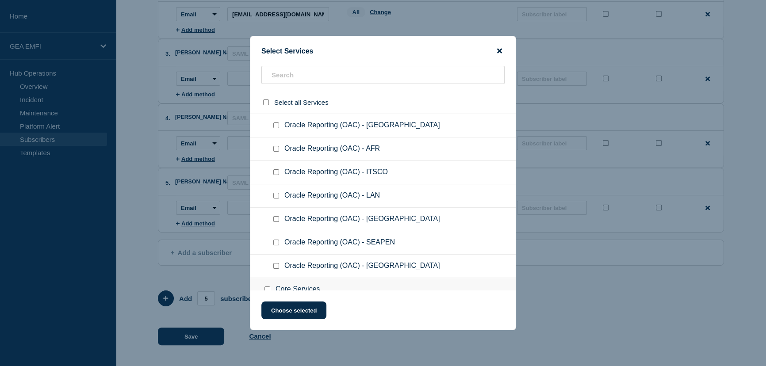
click at [500, 49] on icon "close button" at bounding box center [499, 51] width 5 height 5
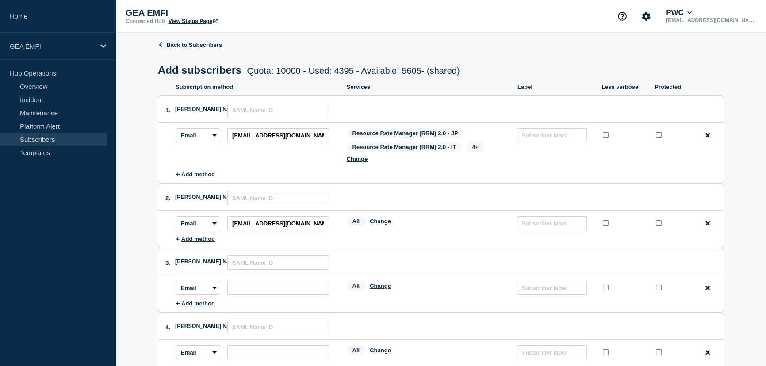
scroll to position [0, 0]
click at [357, 162] on button "Change" at bounding box center [357, 159] width 21 height 7
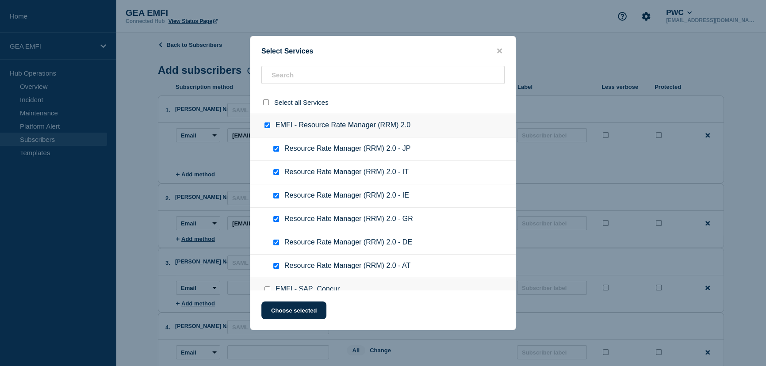
click at [357, 162] on ul "Resource Rate Manager (RRM) 2.0 - IT" at bounding box center [382, 172] width 265 height 23
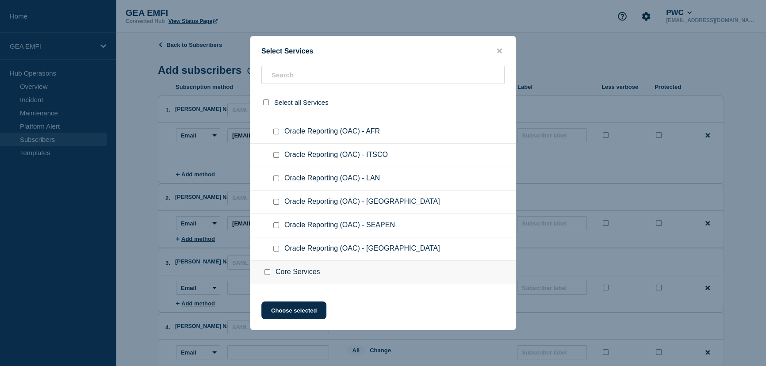
scroll to position [1809, 0]
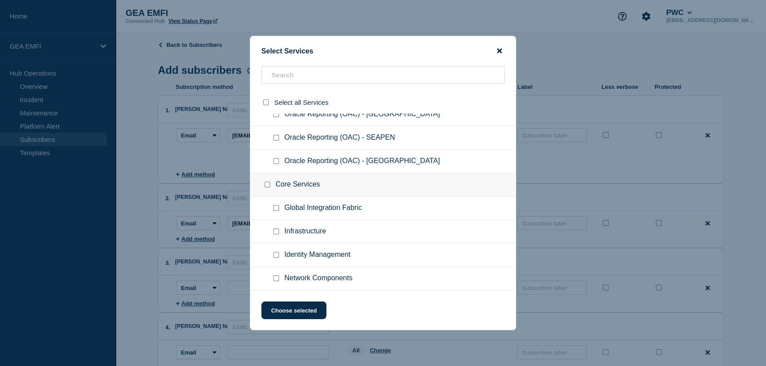
click at [498, 52] on icon "close button" at bounding box center [499, 51] width 5 height 5
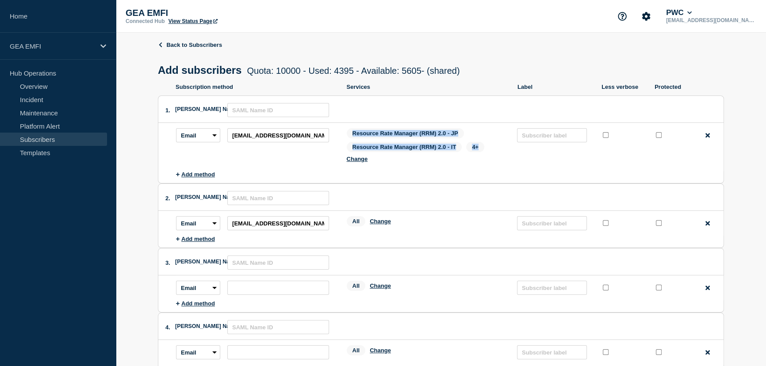
scroll to position [40, 0]
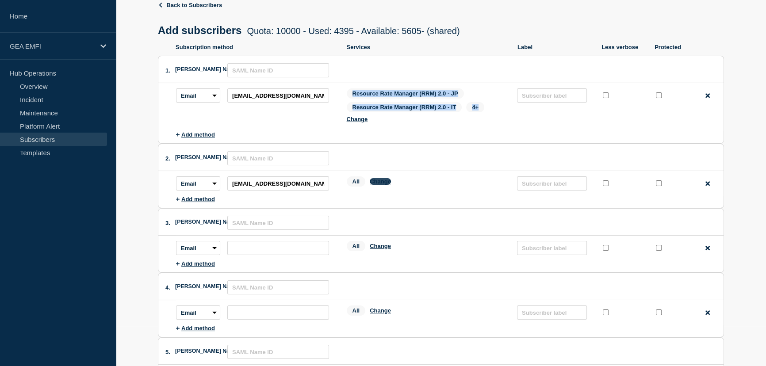
click at [383, 182] on button "Change" at bounding box center [380, 181] width 21 height 7
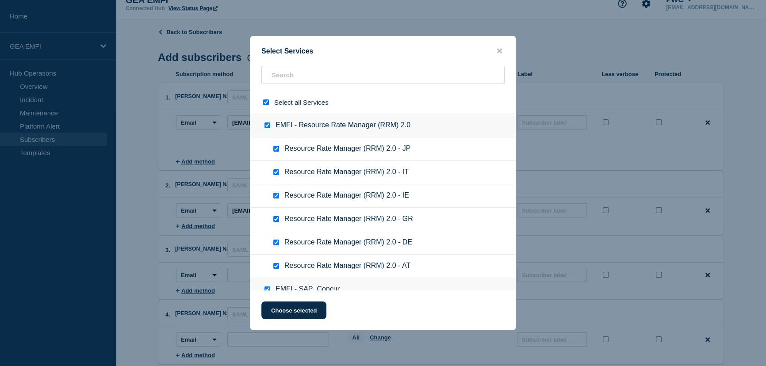
scroll to position [0, 0]
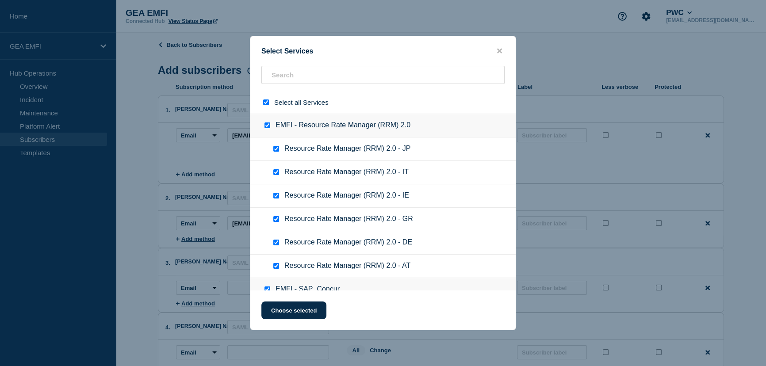
click at [265, 101] on input "select all checkbox" at bounding box center [266, 103] width 6 height 6
click at [267, 125] on input "EMFI - Resource Rate Manager (RRM) 2.0 checkbox" at bounding box center [268, 126] width 6 height 6
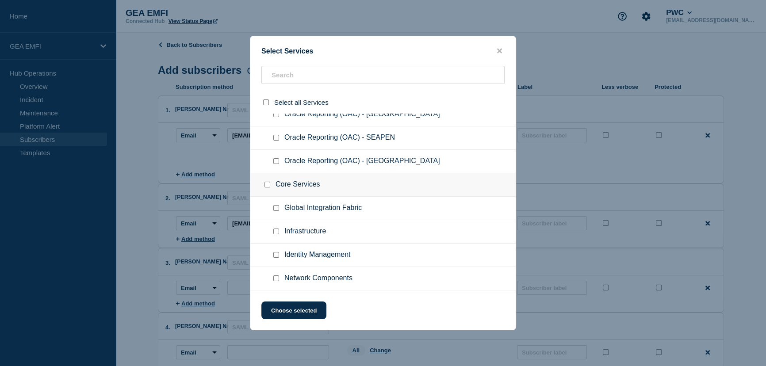
scroll to position [1809, 0]
click at [294, 312] on button "Choose selected" at bounding box center [293, 311] width 65 height 18
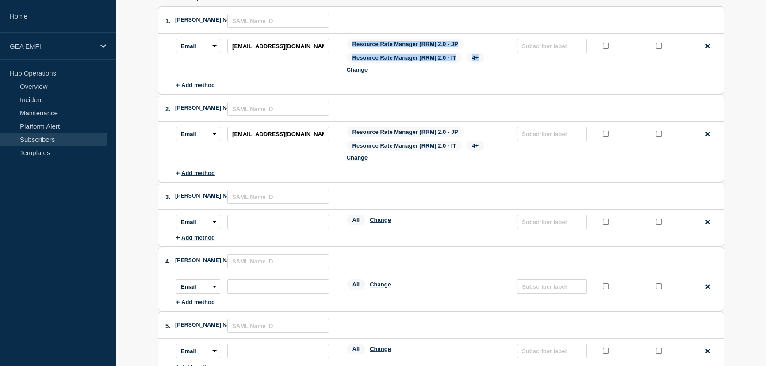
scroll to position [120, 0]
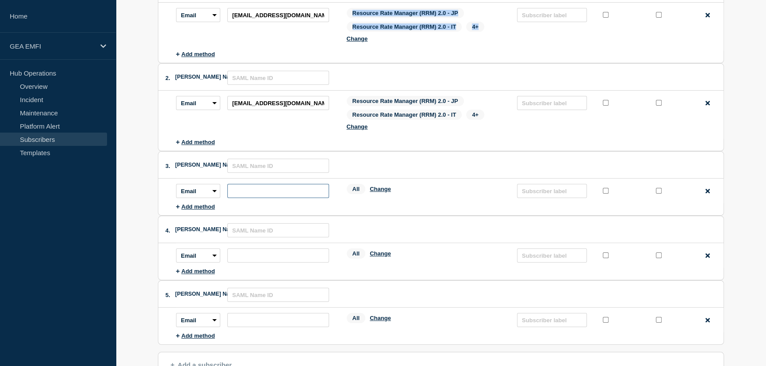
click at [279, 190] on input "subscription-address" at bounding box center [278, 191] width 102 height 14
paste input "[EMAIL_ADDRESS][DOMAIN_NAME]"
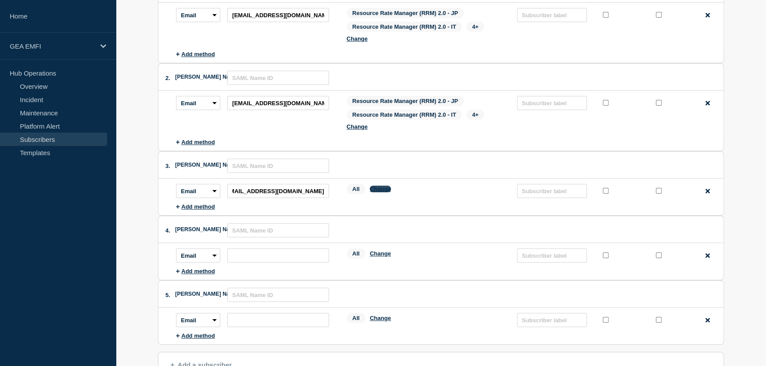
scroll to position [0, 0]
click at [383, 188] on button "Change" at bounding box center [380, 189] width 21 height 7
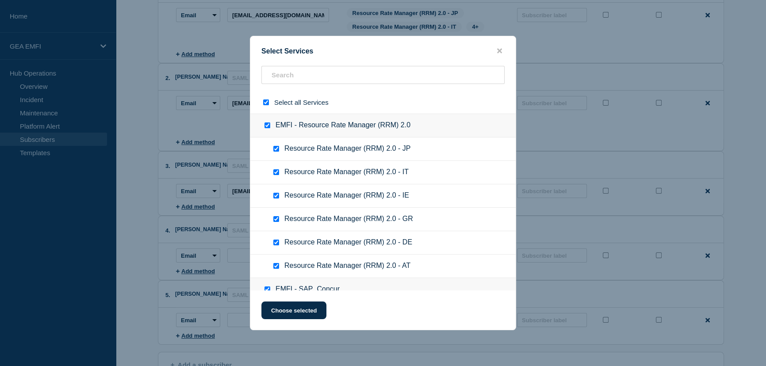
click at [266, 106] on div at bounding box center [267, 102] width 13 height 8
click at [264, 102] on input "select all checkbox" at bounding box center [266, 103] width 6 height 6
click at [265, 102] on input "select all checkbox" at bounding box center [266, 103] width 6 height 6
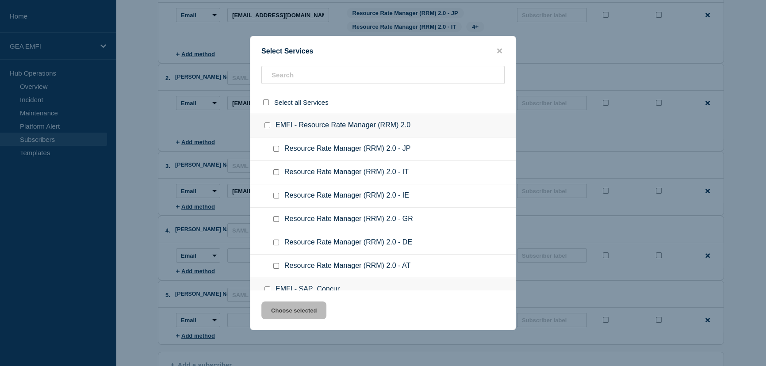
click at [268, 125] on input "EMFI - Resource Rate Manager (RRM) 2.0 checkbox" at bounding box center [268, 126] width 6 height 6
click at [265, 126] on input "EMFI - Resource Rate Manager (RRM) 2.0 checkbox" at bounding box center [268, 126] width 6 height 6
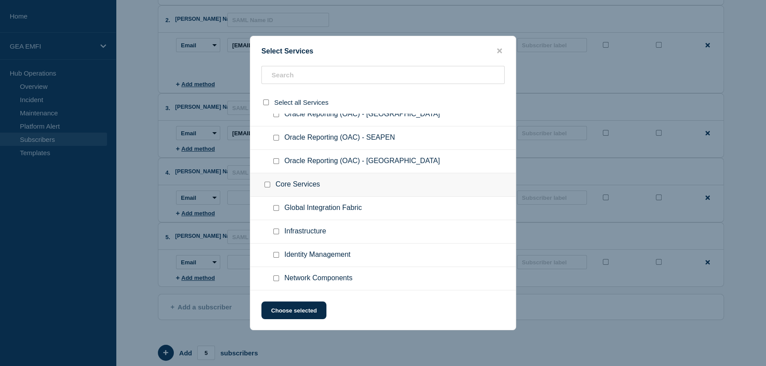
scroll to position [232, 0]
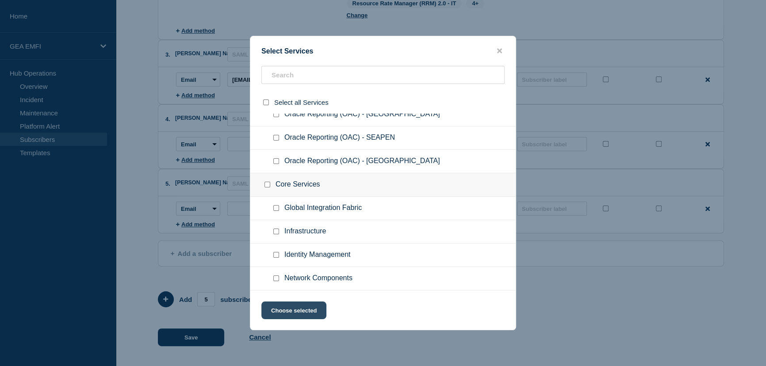
click at [300, 312] on button "Choose selected" at bounding box center [293, 311] width 65 height 18
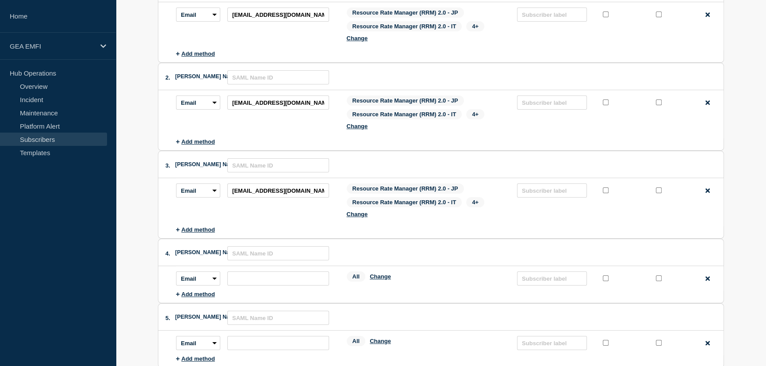
scroll to position [111, 0]
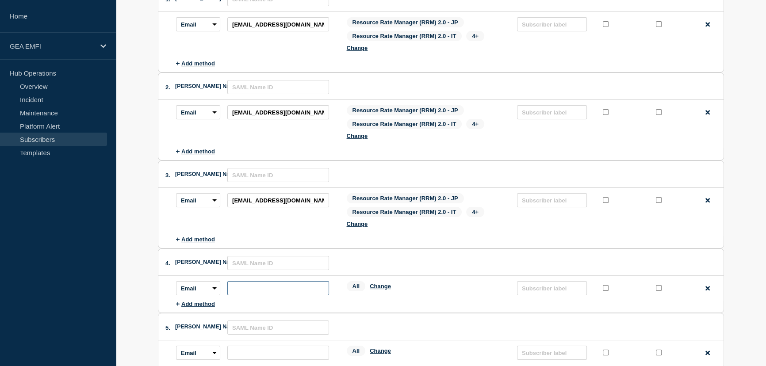
click at [235, 287] on input "subscription-address" at bounding box center [278, 288] width 102 height 14
paste input "[EMAIL_ADDRESS][DOMAIN_NAME]"
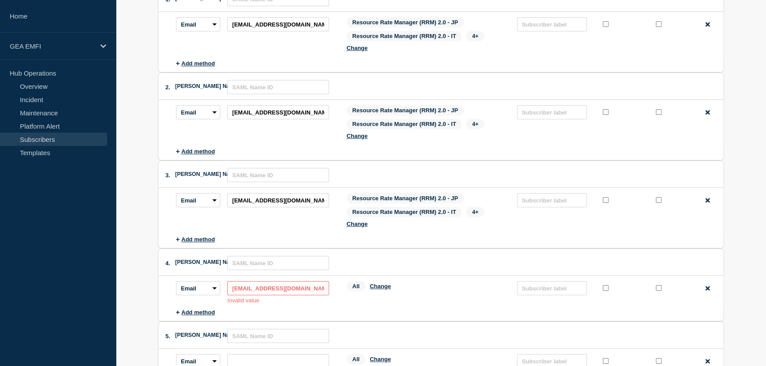
click at [231, 288] on input "[EMAIL_ADDRESS][DOMAIN_NAME]" at bounding box center [278, 288] width 102 height 14
click at [269, 299] on p "Invalid value" at bounding box center [278, 300] width 102 height 7
click at [281, 287] on input "[EMAIL_ADDRESS][DOMAIN_NAME]" at bounding box center [278, 288] width 102 height 14
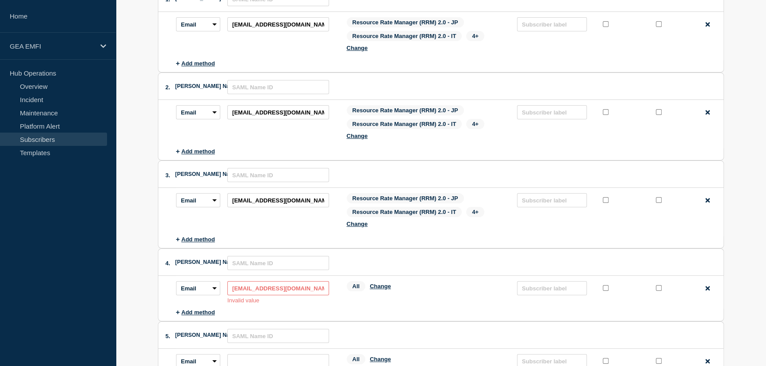
click at [281, 287] on input "[EMAIL_ADDRESS][DOMAIN_NAME]" at bounding box center [278, 288] width 102 height 14
click at [283, 293] on input "[EMAIL_ADDRESS][DOMAIN_NAME]" at bounding box center [278, 288] width 102 height 14
click at [302, 300] on p "Invalid value" at bounding box center [278, 300] width 102 height 7
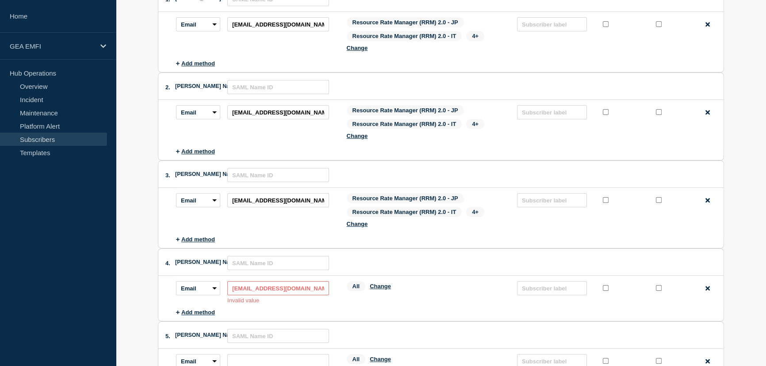
click at [255, 287] on input "[EMAIL_ADDRESS][DOMAIN_NAME]" at bounding box center [278, 288] width 102 height 14
click at [264, 288] on input "[EMAIL_ADDRESS][DOMAIN_NAME]" at bounding box center [278, 288] width 102 height 14
click at [287, 290] on input "[EMAIL_ADDRESS][DOMAIN_NAME]" at bounding box center [278, 288] width 102 height 14
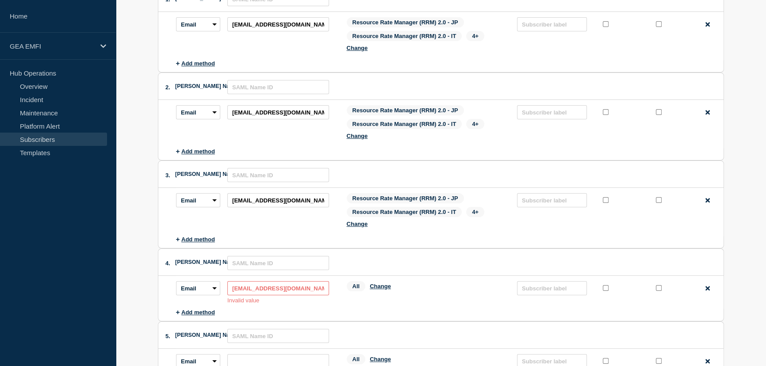
click at [287, 290] on input "[EMAIL_ADDRESS][DOMAIN_NAME]" at bounding box center [278, 288] width 102 height 14
click at [287, 291] on input "[EMAIL_ADDRESS][DOMAIN_NAME]" at bounding box center [278, 288] width 102 height 14
click at [232, 286] on input "[EMAIL_ADDRESS][DOMAIN_NAME]" at bounding box center [278, 288] width 102 height 14
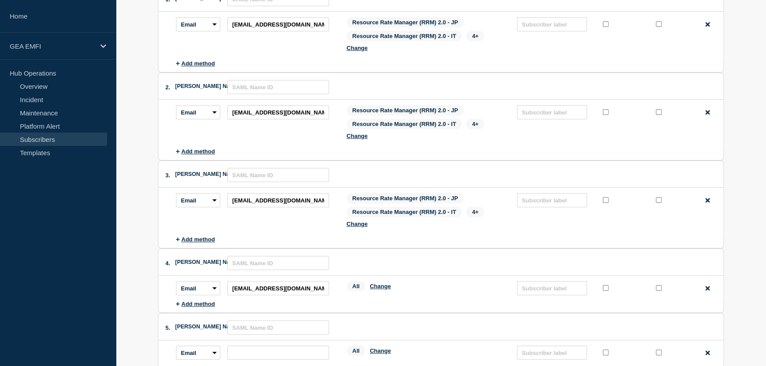
click at [426, 300] on ul "Subscription method: Email SMS Webhook Slack Teams Address: [EMAIL_ADDRESS][DOM…" at bounding box center [450, 291] width 548 height 31
click at [381, 285] on button "Change" at bounding box center [380, 286] width 21 height 7
click at [380, 285] on button "Change" at bounding box center [380, 286] width 21 height 7
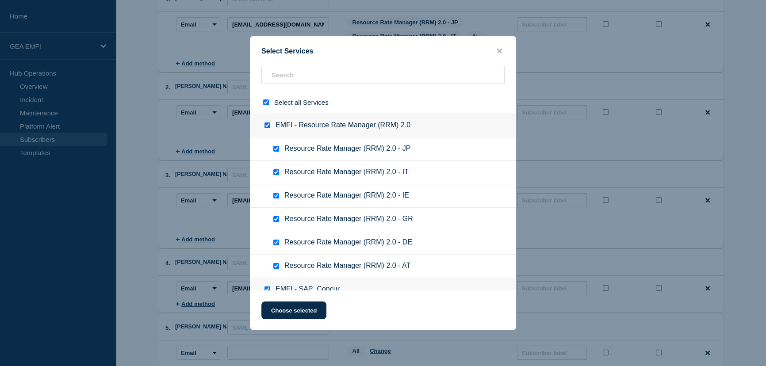
click at [380, 285] on div "EMFI - SAP_Concur" at bounding box center [382, 289] width 265 height 23
click at [266, 101] on input "select all checkbox" at bounding box center [266, 103] width 6 height 6
click at [265, 124] on input "EMFI - Resource Rate Manager (RRM) 2.0 checkbox" at bounding box center [268, 126] width 6 height 6
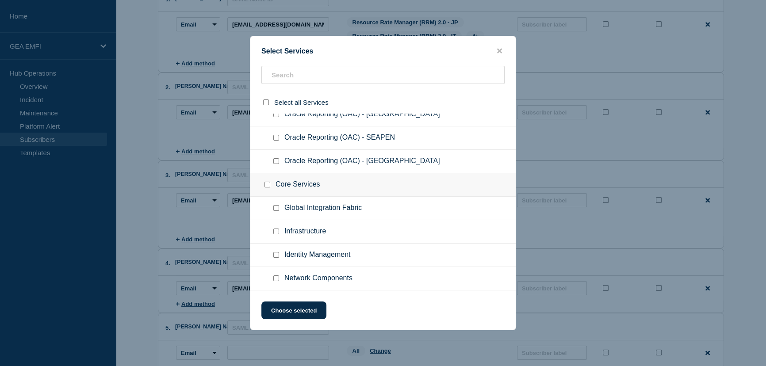
scroll to position [255, 0]
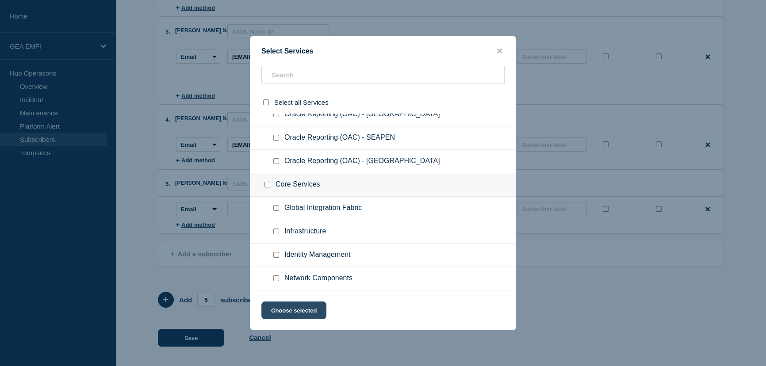
click at [309, 312] on button "Choose selected" at bounding box center [293, 311] width 65 height 18
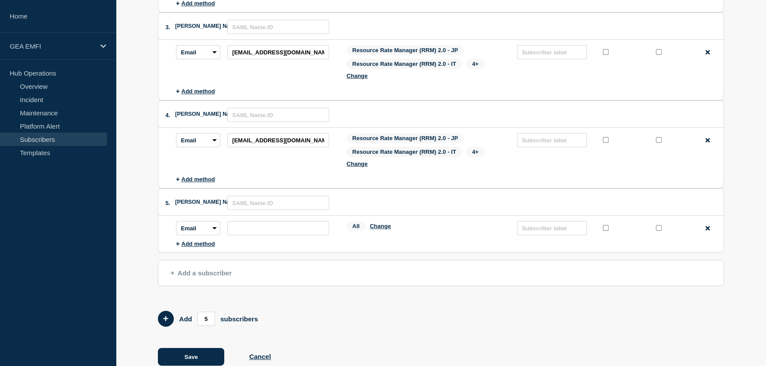
scroll to position [278, 0]
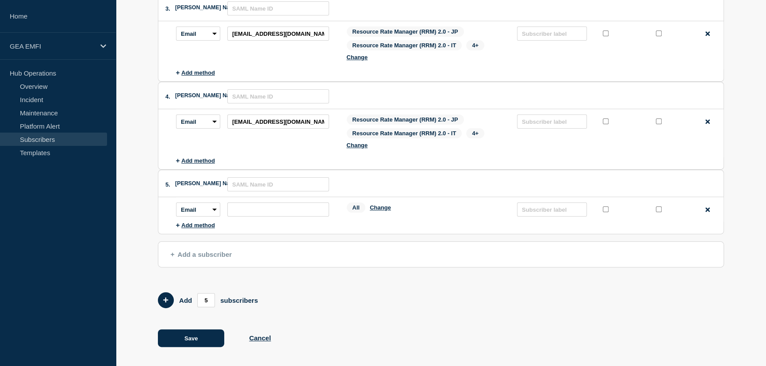
click at [190, 336] on button "Save" at bounding box center [191, 339] width 66 height 18
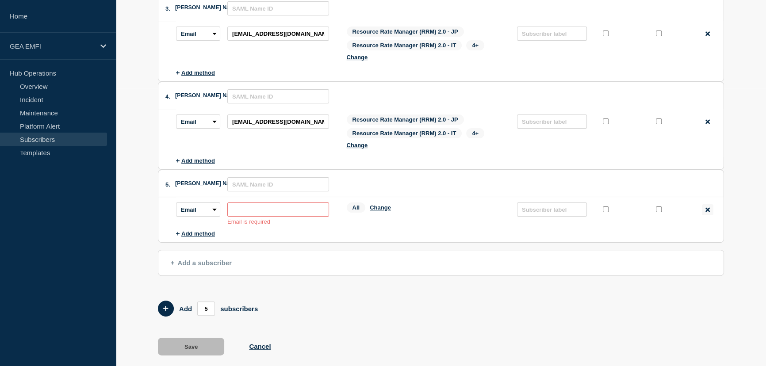
click at [710, 207] on div "Remove method" at bounding box center [708, 209] width 12 height 11
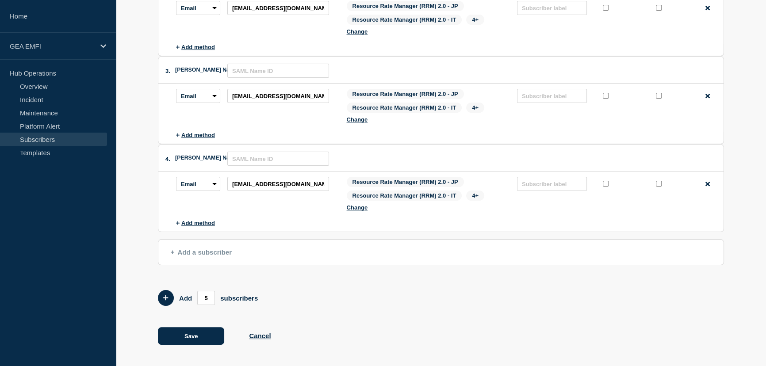
scroll to position [213, 0]
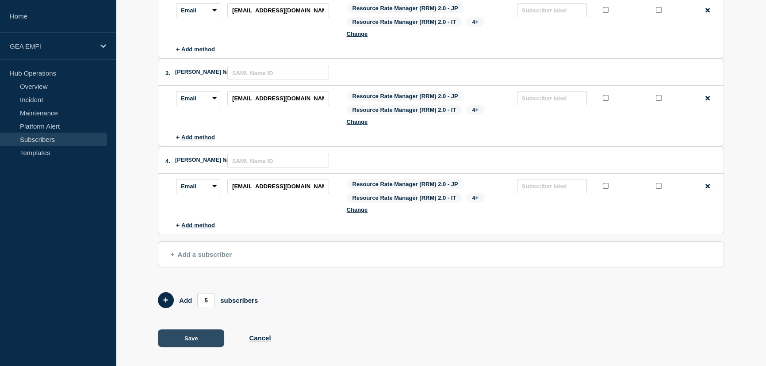
click at [190, 336] on button "Save" at bounding box center [191, 339] width 66 height 18
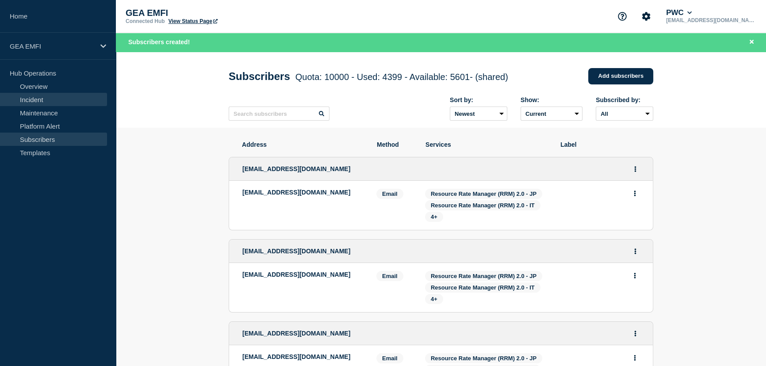
click at [38, 102] on link "Incident" at bounding box center [53, 99] width 107 height 13
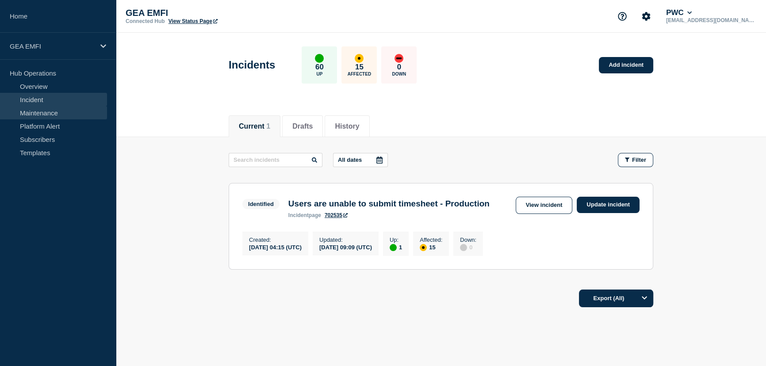
click at [46, 114] on link "Maintenance" at bounding box center [53, 112] width 107 height 13
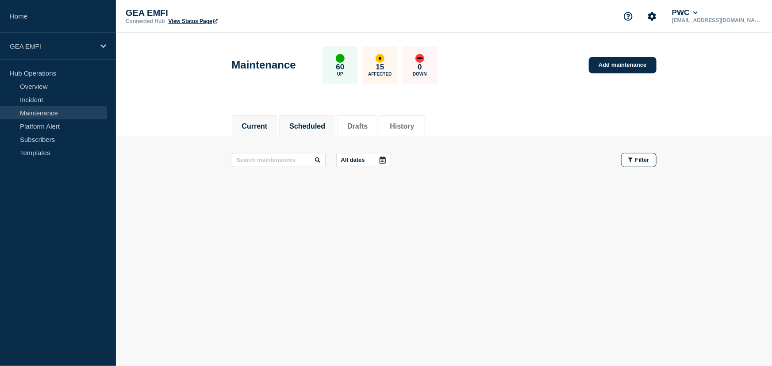
click at [307, 123] on button "Scheduled" at bounding box center [307, 127] width 36 height 8
click at [51, 113] on link "Maintenance" at bounding box center [53, 112] width 107 height 13
click at [307, 124] on button "Scheduled" at bounding box center [307, 127] width 36 height 8
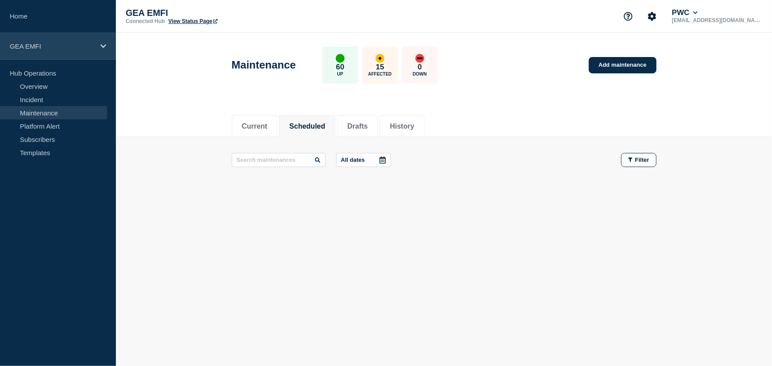
click at [102, 45] on icon at bounding box center [103, 46] width 6 height 4
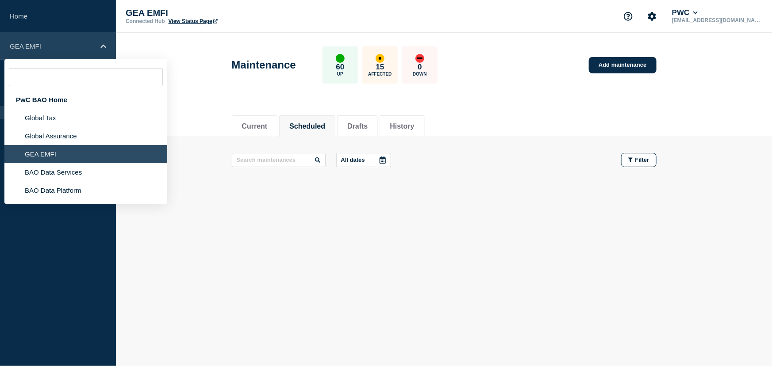
click at [102, 45] on icon at bounding box center [103, 46] width 6 height 7
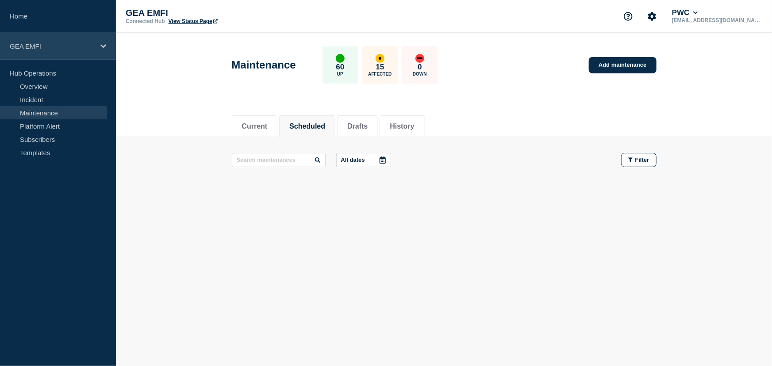
click at [102, 45] on icon at bounding box center [103, 46] width 6 height 7
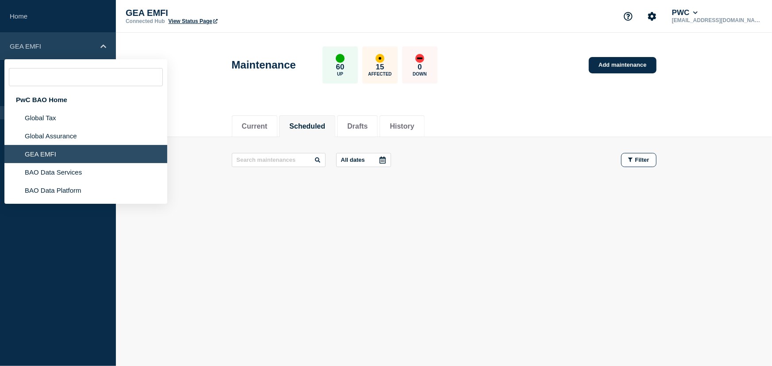
click at [102, 44] on icon at bounding box center [103, 46] width 6 height 7
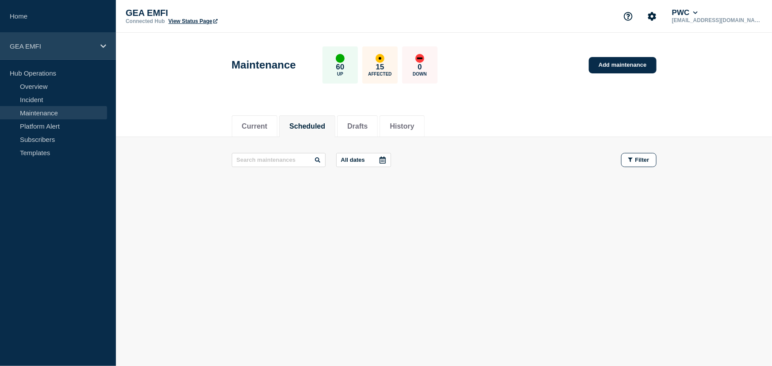
click at [102, 44] on icon at bounding box center [103, 46] width 6 height 7
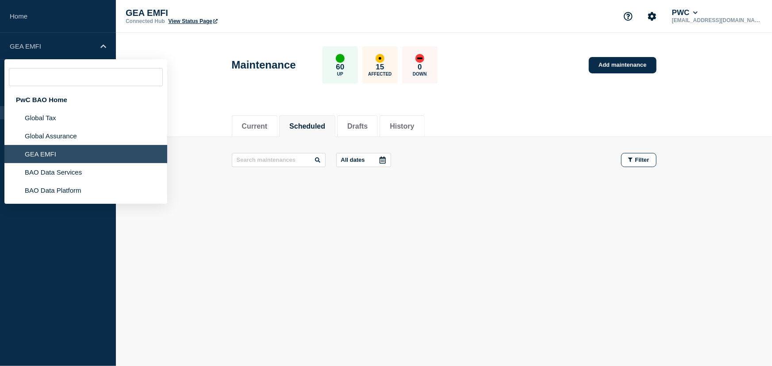
drag, startPoint x: 257, startPoint y: 245, endPoint x: 268, endPoint y: 219, distance: 28.4
click at [257, 243] on div "Current Scheduled Drafts History Current Scheduled Drafts History All dates Fil…" at bounding box center [444, 182] width 656 height 150
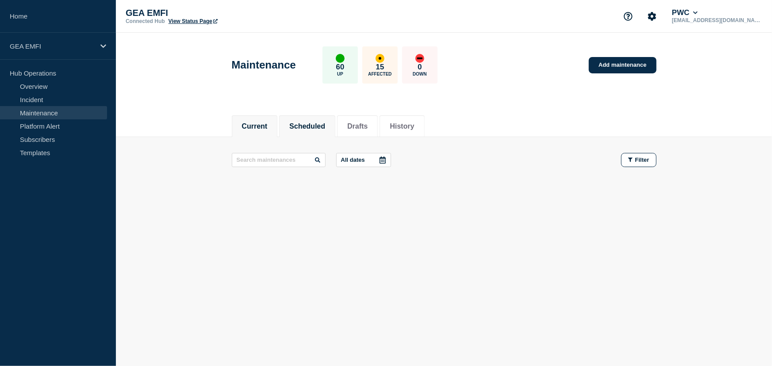
click at [256, 127] on button "Current" at bounding box center [255, 127] width 26 height 8
click at [362, 124] on button "Drafts" at bounding box center [357, 127] width 20 height 8
click at [414, 128] on button "History" at bounding box center [402, 127] width 24 height 8
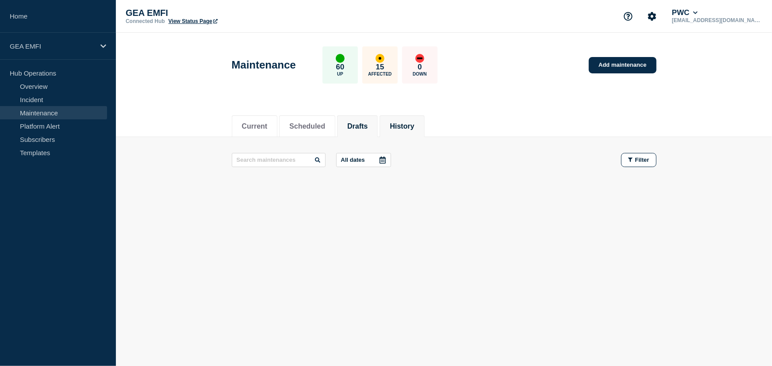
click at [414, 128] on button "History" at bounding box center [402, 127] width 24 height 8
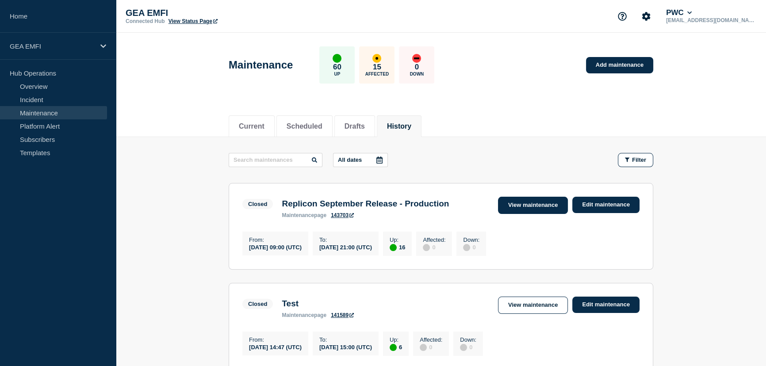
click at [542, 205] on link "View maintenance" at bounding box center [533, 205] width 70 height 17
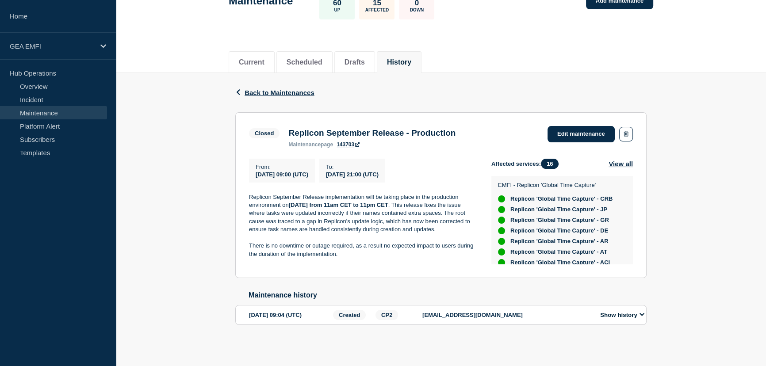
scroll to position [70, 0]
click at [46, 100] on link "Incident" at bounding box center [53, 99] width 107 height 13
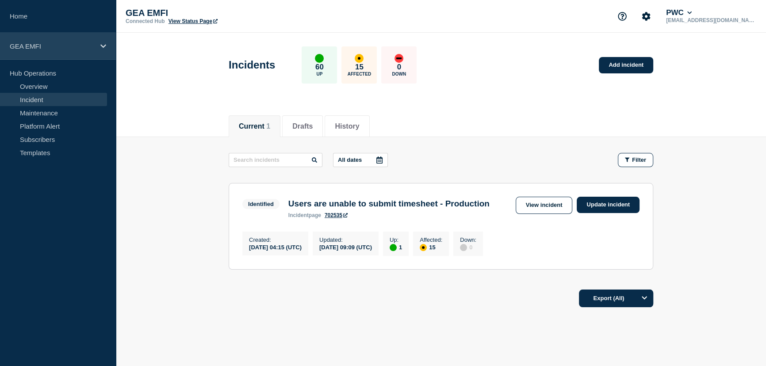
click at [101, 46] on icon at bounding box center [103, 46] width 6 height 7
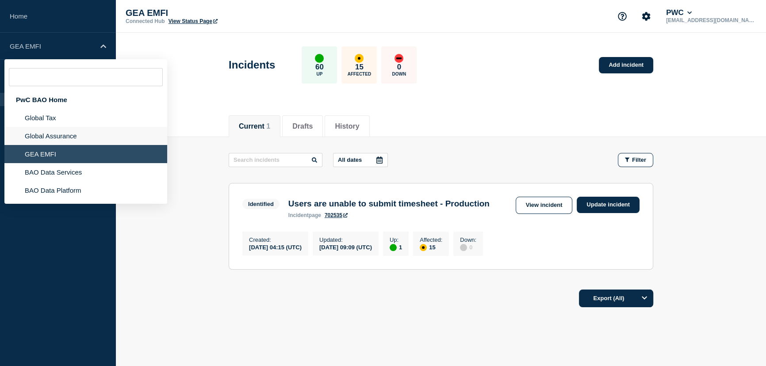
click at [75, 138] on li "Global Assurance" at bounding box center [85, 136] width 163 height 18
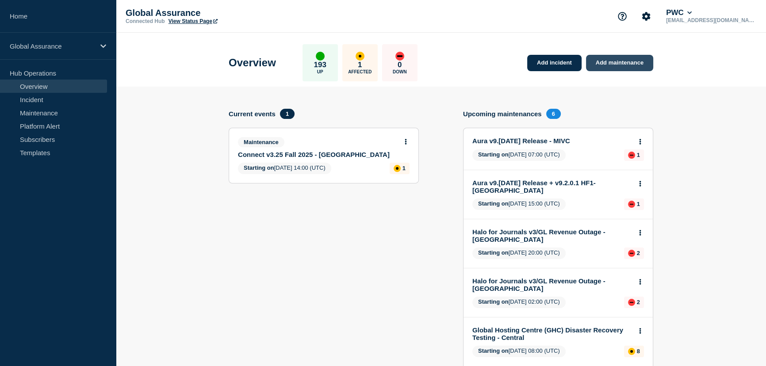
click at [619, 65] on link "Add maintenance" at bounding box center [619, 63] width 67 height 16
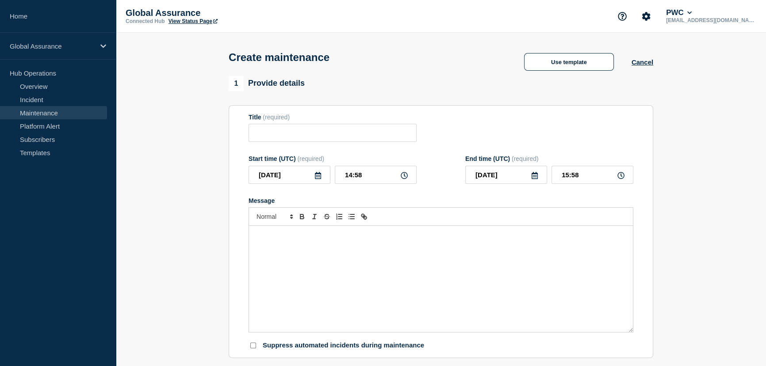
click at [40, 116] on link "Maintenance" at bounding box center [53, 112] width 107 height 13
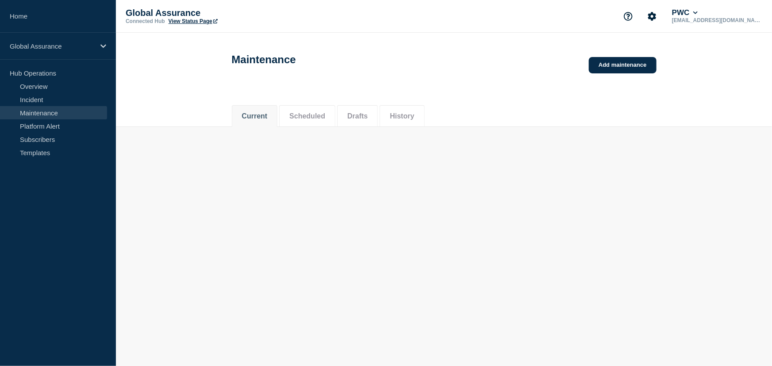
click at [40, 116] on link "Maintenance" at bounding box center [53, 112] width 107 height 13
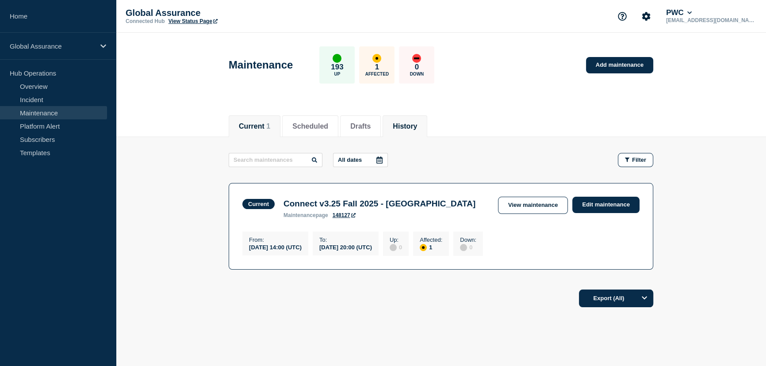
click at [417, 129] on button "History" at bounding box center [405, 127] width 24 height 8
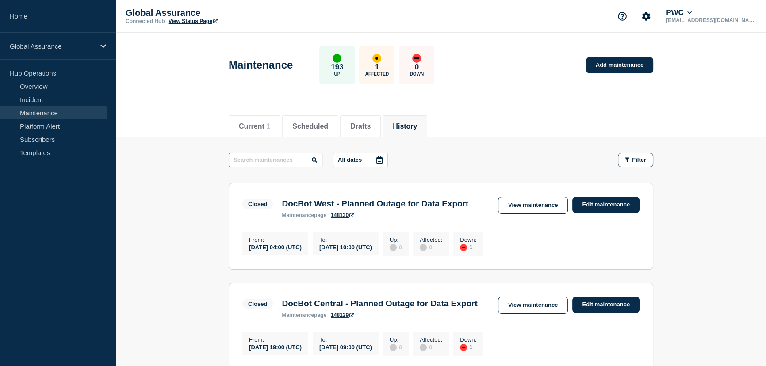
click at [258, 158] on input "text" at bounding box center [276, 160] width 94 height 14
click at [280, 158] on input "St" at bounding box center [276, 160] width 94 height 14
click at [281, 159] on input "St" at bounding box center [276, 160] width 94 height 14
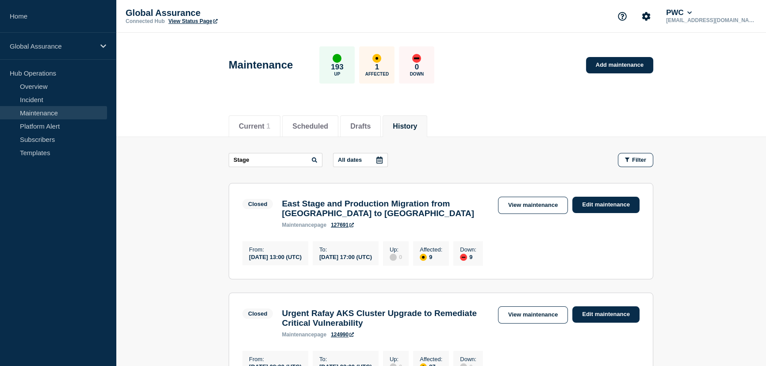
click at [315, 158] on icon at bounding box center [314, 160] width 5 height 5
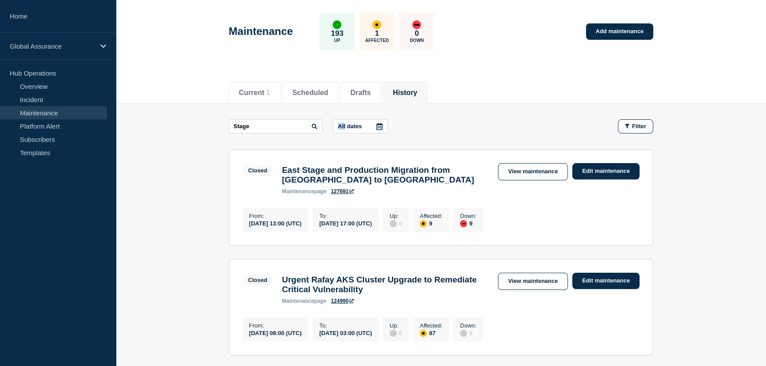
scroll to position [15, 0]
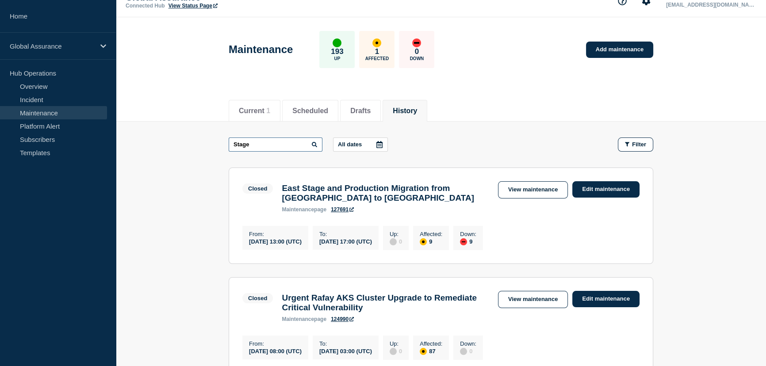
click at [266, 145] on input "Stage" at bounding box center [276, 145] width 94 height 14
type input "S"
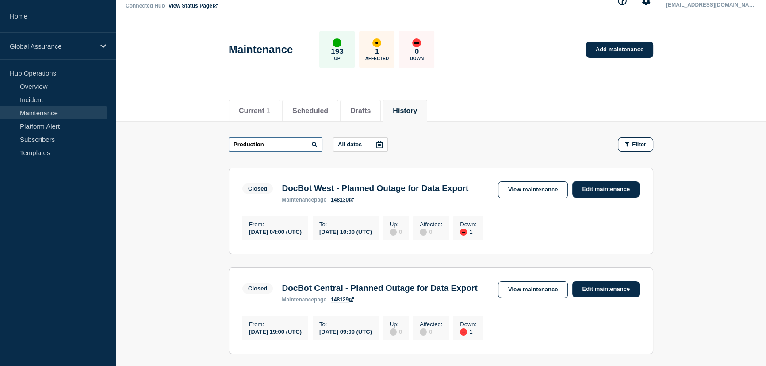
type input "Production"
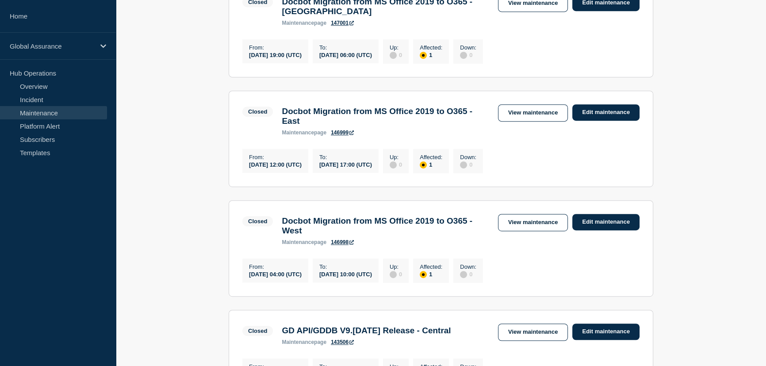
scroll to position [619, 0]
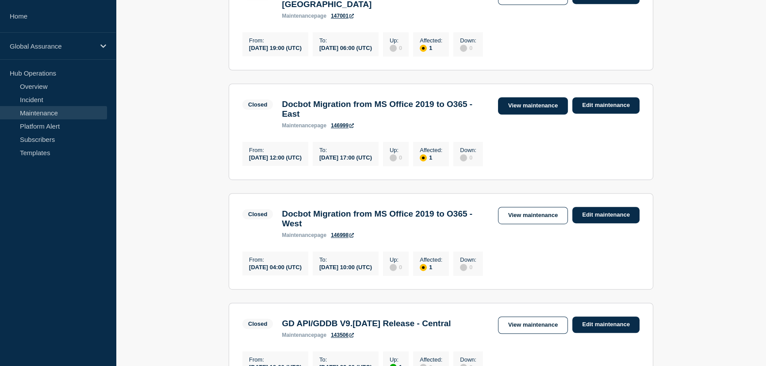
click at [512, 115] on link "View maintenance" at bounding box center [533, 105] width 70 height 17
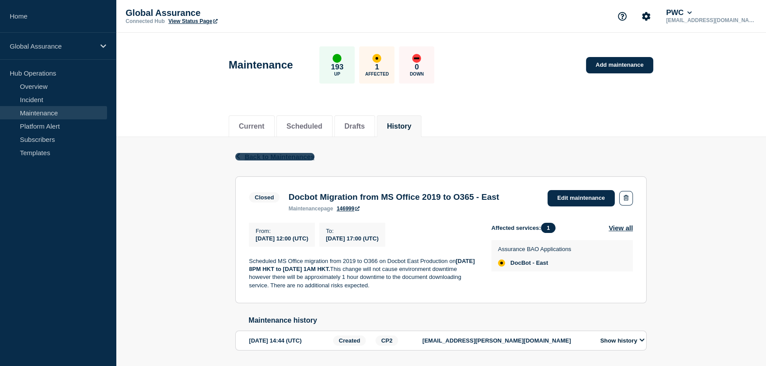
click at [249, 156] on span "Back to Maintenances" at bounding box center [280, 157] width 70 height 8
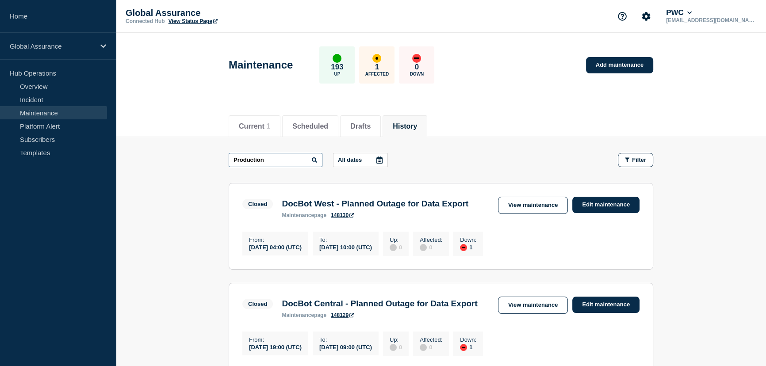
click at [276, 159] on input "Production" at bounding box center [276, 160] width 94 height 14
type input "P"
type input "aura"
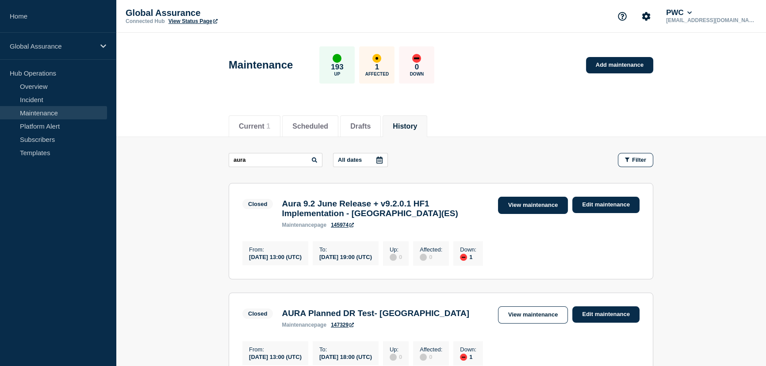
click at [510, 205] on link "View maintenance" at bounding box center [533, 205] width 70 height 17
click at [510, 205] on body "Home Global Assurance Hub Operations Overview Incident Maintenance Platform Ale…" at bounding box center [383, 183] width 766 height 366
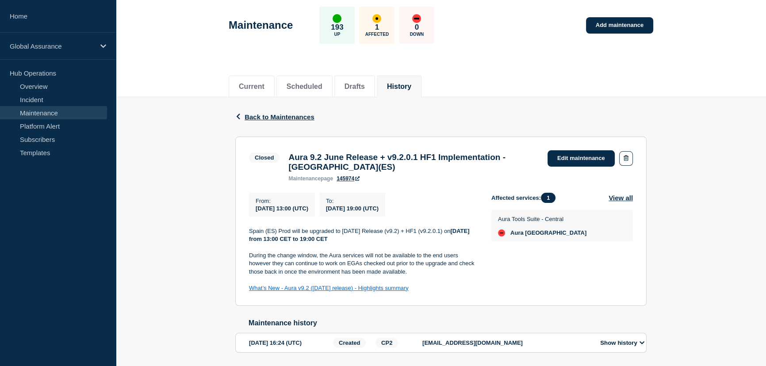
scroll to position [74, 0]
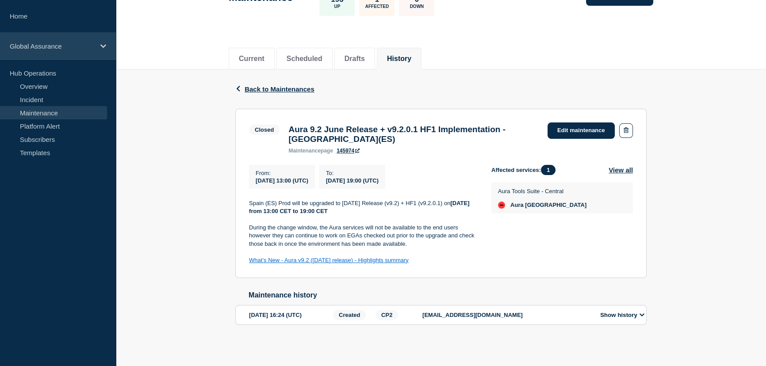
click at [102, 44] on icon at bounding box center [103, 46] width 6 height 7
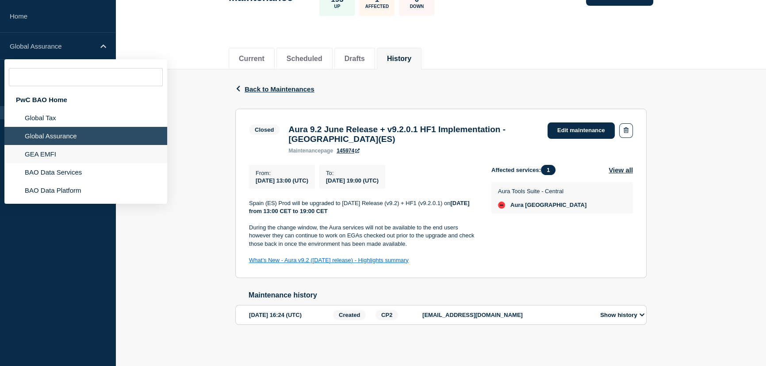
click at [64, 152] on li "GEA EMFI" at bounding box center [85, 154] width 163 height 18
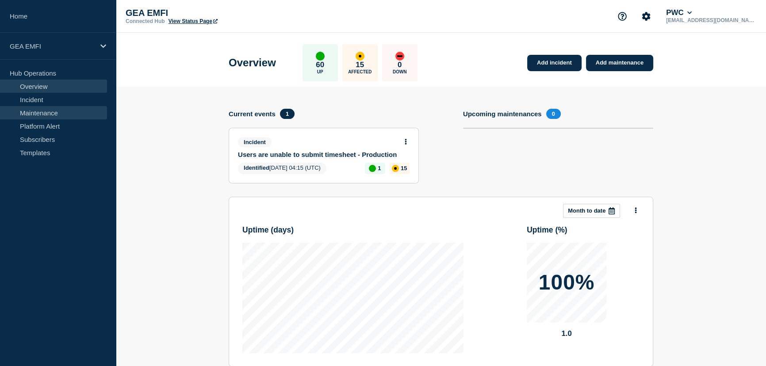
click at [41, 113] on link "Maintenance" at bounding box center [53, 112] width 107 height 13
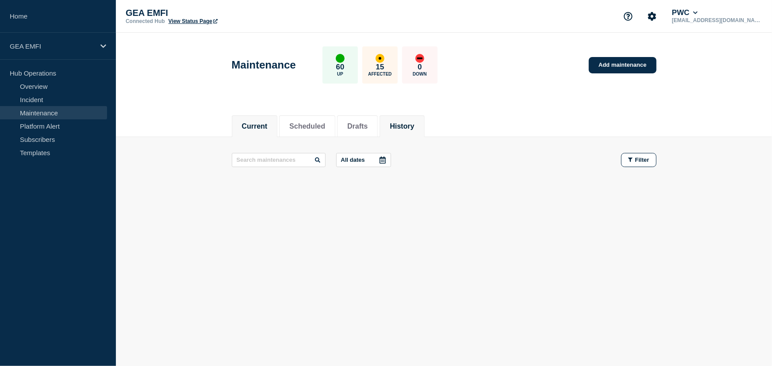
click at [414, 126] on button "History" at bounding box center [402, 127] width 24 height 8
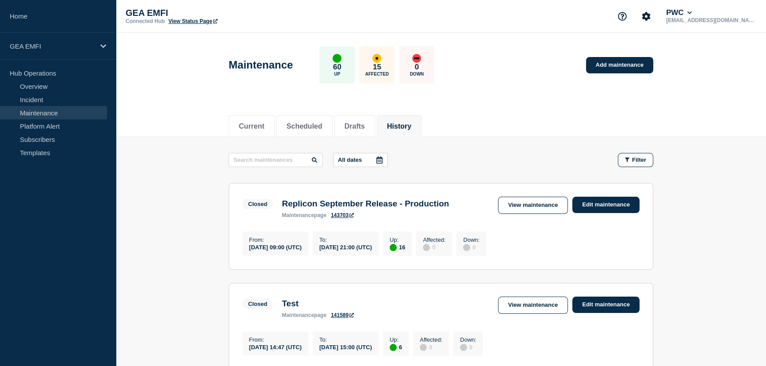
click at [533, 209] on link "View maintenance" at bounding box center [533, 205] width 70 height 17
click at [533, 209] on body "Home GEA EMFI Hub Operations Overview Incident Maintenance Platform Alert Subsc…" at bounding box center [383, 183] width 766 height 366
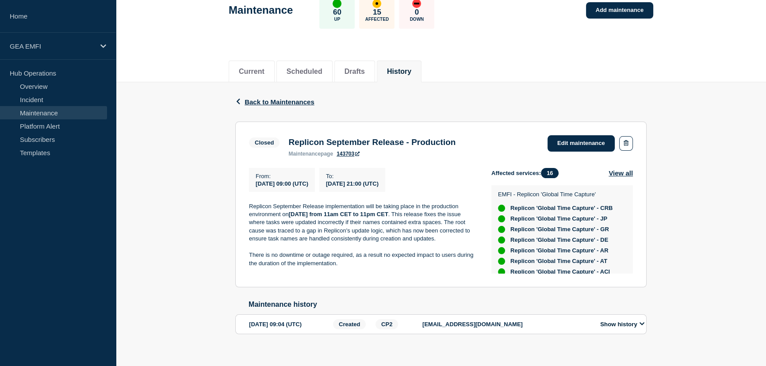
scroll to position [70, 0]
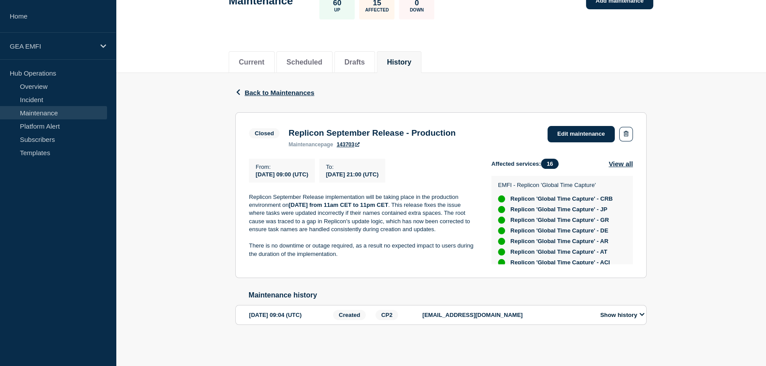
click at [45, 113] on link "Maintenance" at bounding box center [53, 112] width 107 height 13
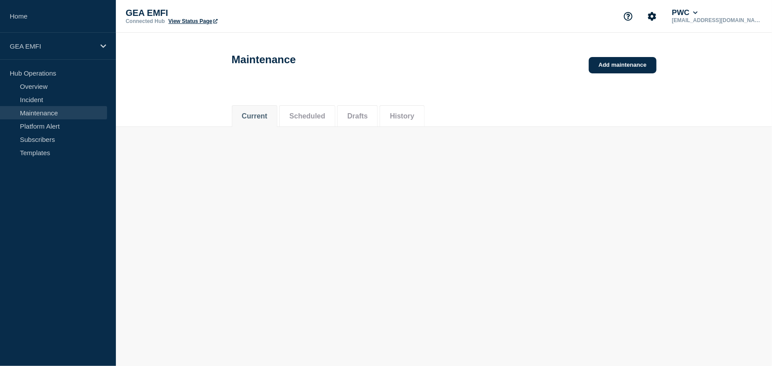
click at [45, 113] on link "Maintenance" at bounding box center [53, 112] width 107 height 13
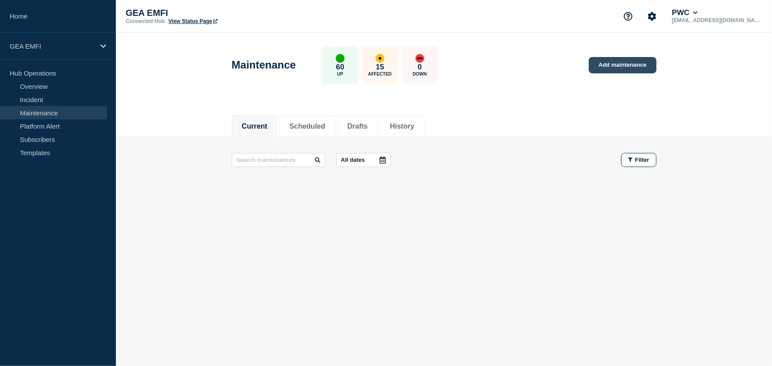
click at [627, 65] on link "Add maintenance" at bounding box center [622, 65] width 67 height 16
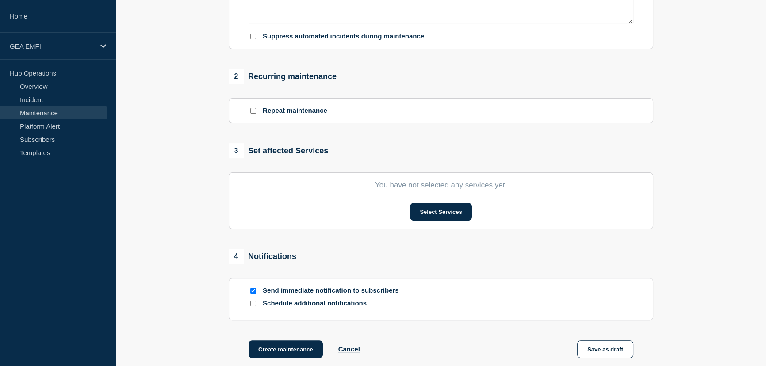
scroll to position [322, 0]
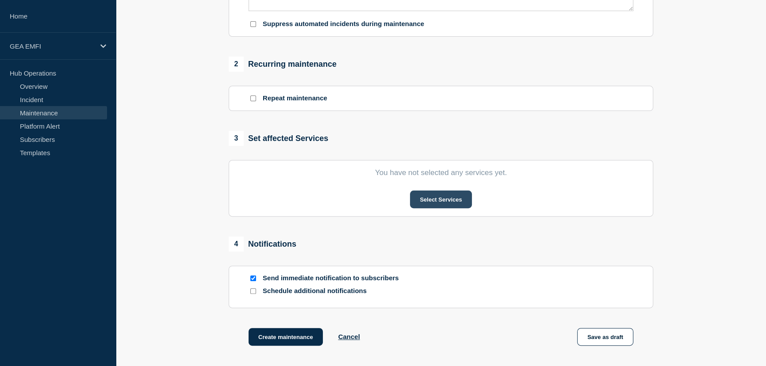
click at [431, 203] on button "Select Services" at bounding box center [440, 200] width 61 height 18
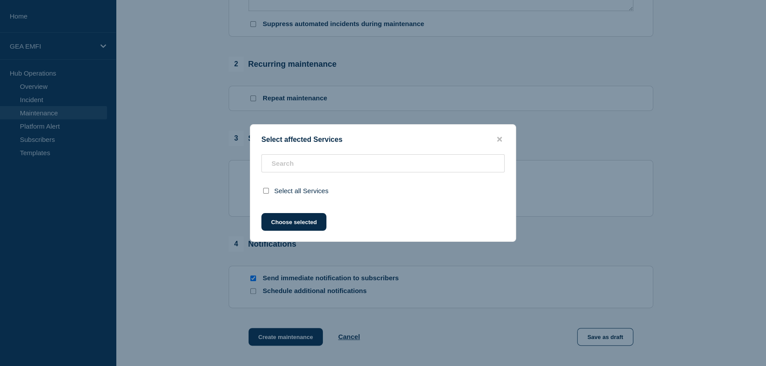
click at [431, 203] on div "Select affected Services Select all Services Choose selected" at bounding box center [383, 183] width 266 height 118
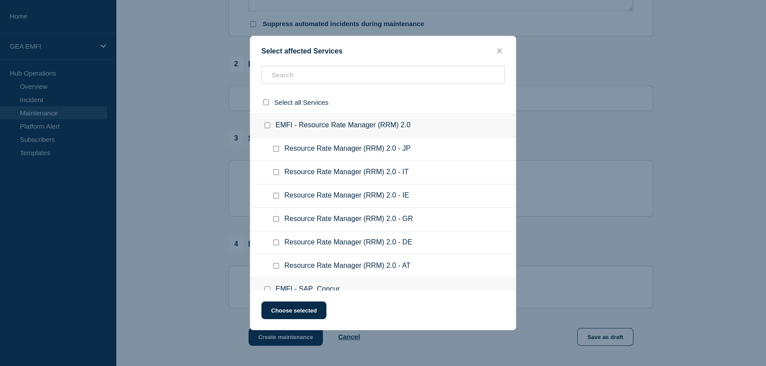
click at [266, 127] on input "EMFI - Resource Rate Manager (RRM) 2.0 checkbox" at bounding box center [268, 126] width 6 height 6
checkbox input "true"
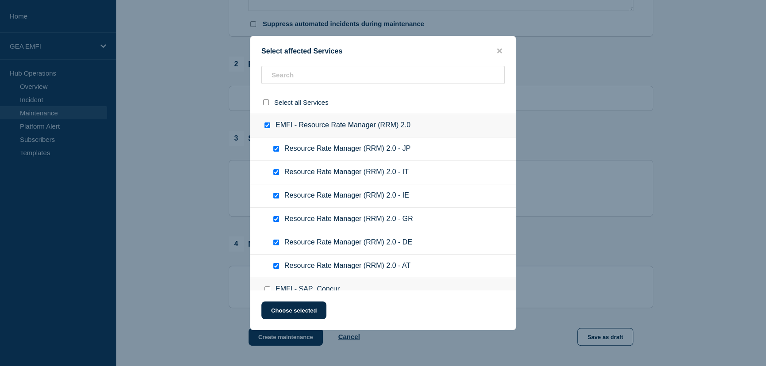
checkbox input "true"
click at [266, 127] on input "EMFI - Resource Rate Manager (RRM) 2.0 checkbox" at bounding box center [268, 126] width 6 height 6
checkbox input "false"
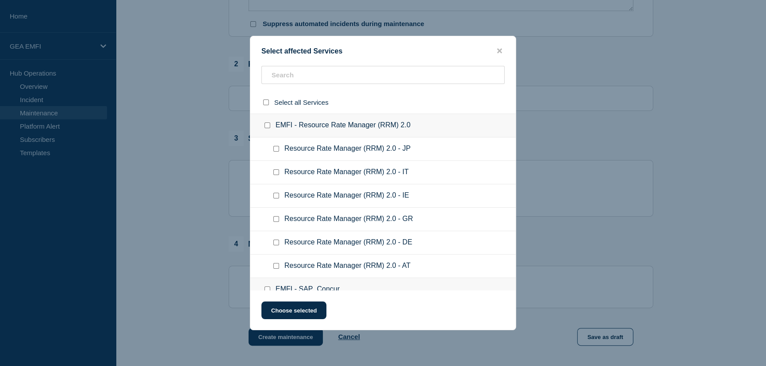
checkbox input "false"
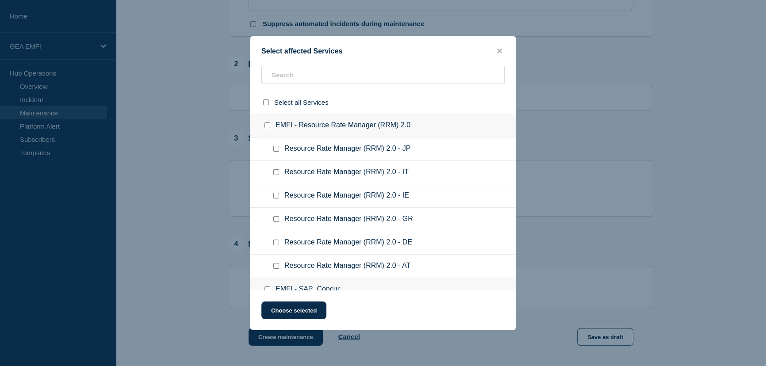
checkbox input "false"
click at [268, 128] on input "EMFI - Resource Rate Manager (RRM) 2.0 checkbox" at bounding box center [268, 126] width 6 height 6
checkbox input "true"
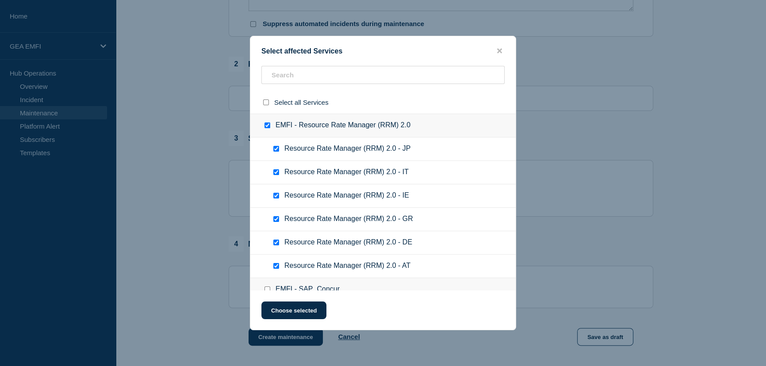
checkbox input "true"
click at [268, 128] on input "EMFI - Resource Rate Manager (RRM) 2.0 checkbox" at bounding box center [268, 126] width 6 height 6
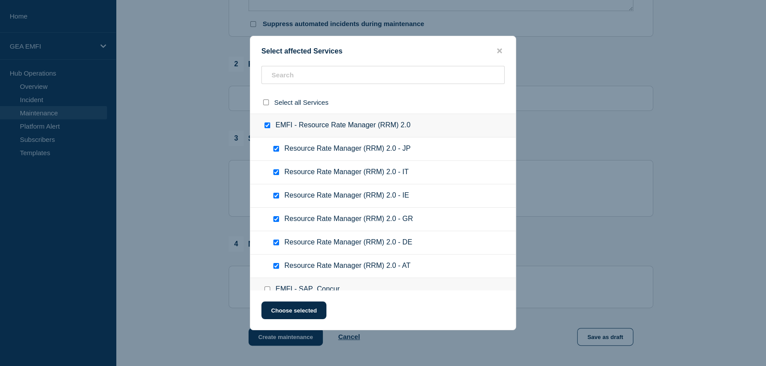
checkbox input "false"
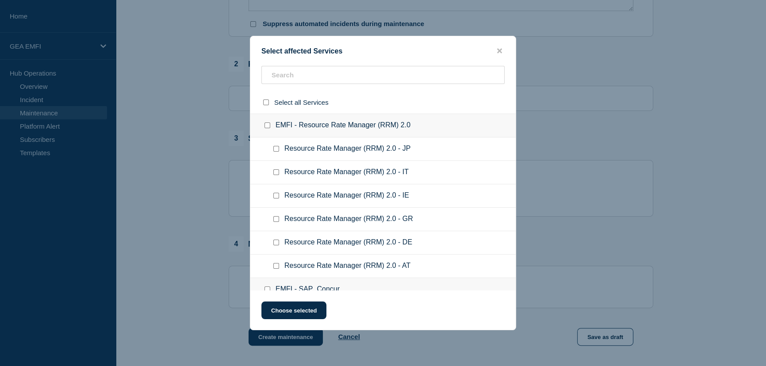
checkbox input "false"
click at [267, 128] on input "EMFI - Resource Rate Manager (RRM) 2.0 checkbox" at bounding box center [268, 126] width 6 height 6
checkbox input "true"
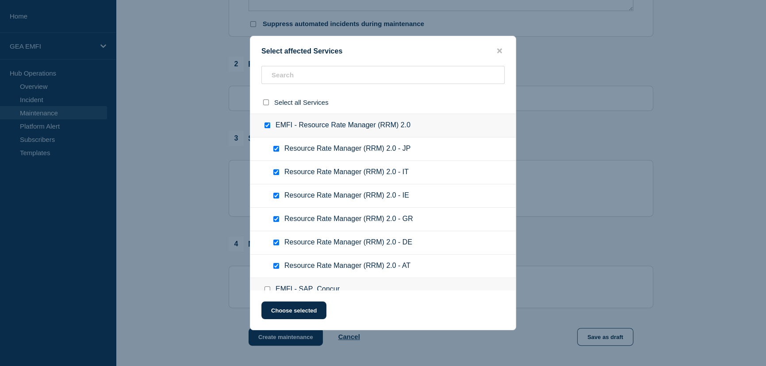
checkbox input "true"
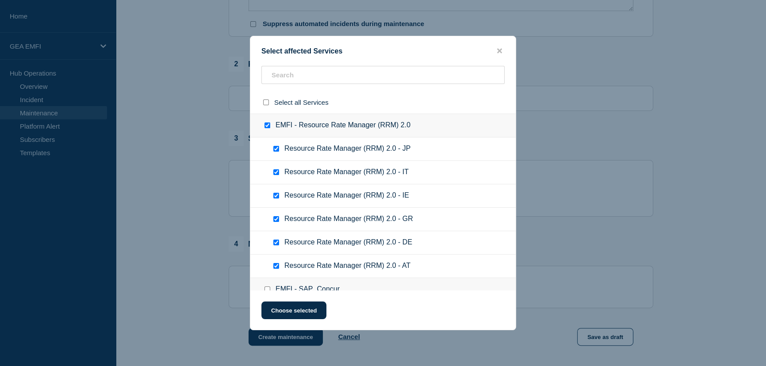
click at [267, 128] on input "EMFI - Resource Rate Manager (RRM) 2.0 checkbox" at bounding box center [268, 126] width 6 height 6
checkbox input "false"
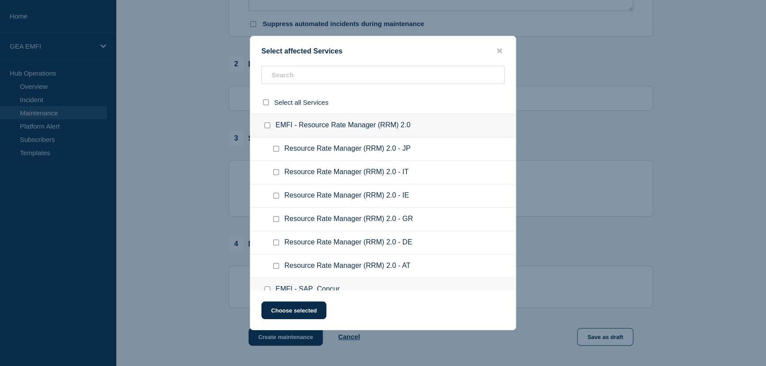
checkbox input "false"
click at [267, 127] on input "EMFI - Resource Rate Manager (RRM) 2.0 checkbox" at bounding box center [268, 126] width 6 height 6
checkbox input "true"
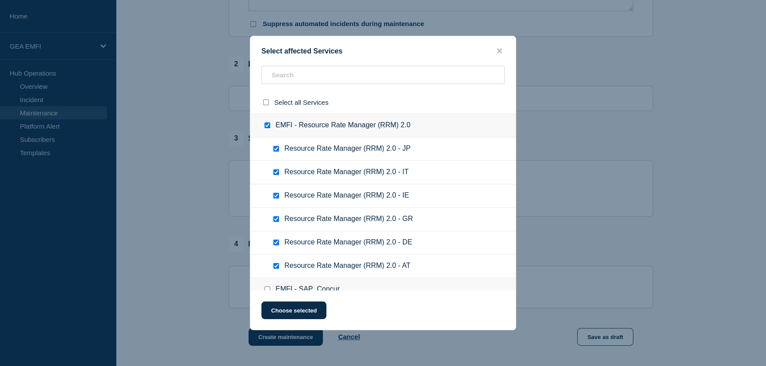
checkbox input "true"
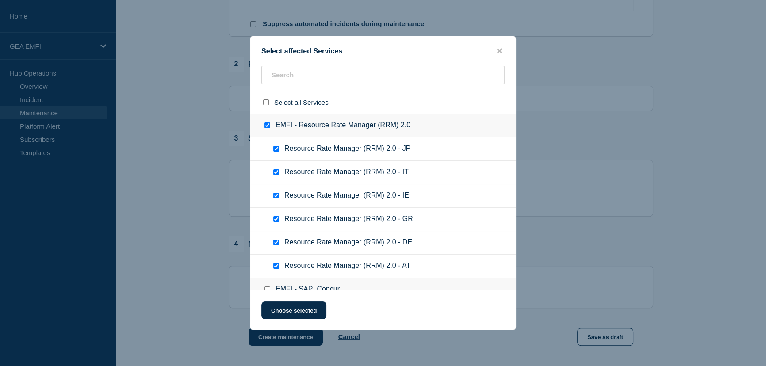
checkbox input "true"
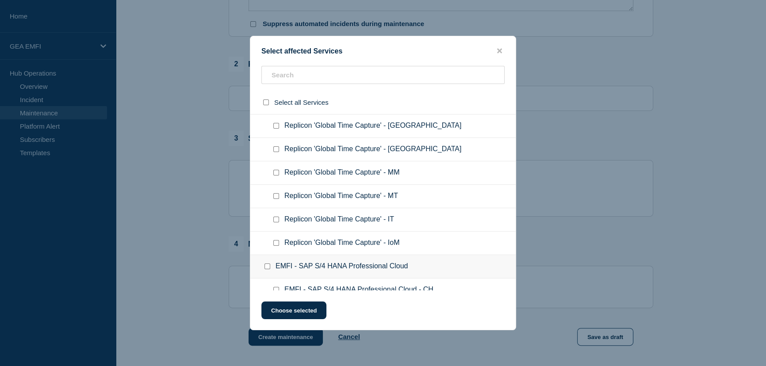
scroll to position [684, 0]
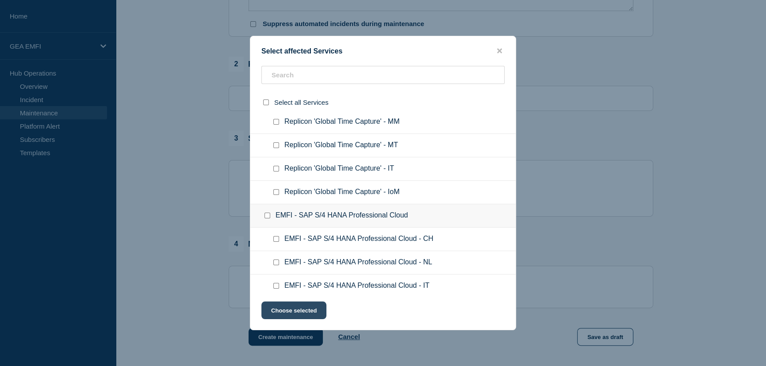
click at [296, 309] on button "Choose selected" at bounding box center [293, 311] width 65 height 18
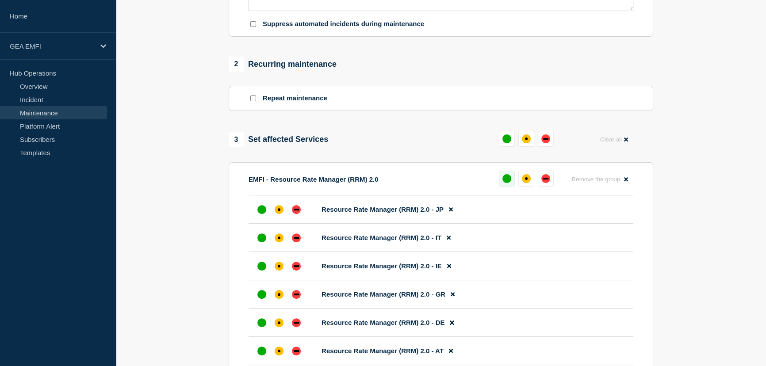
click at [507, 182] on div "up" at bounding box center [507, 178] width 9 height 9
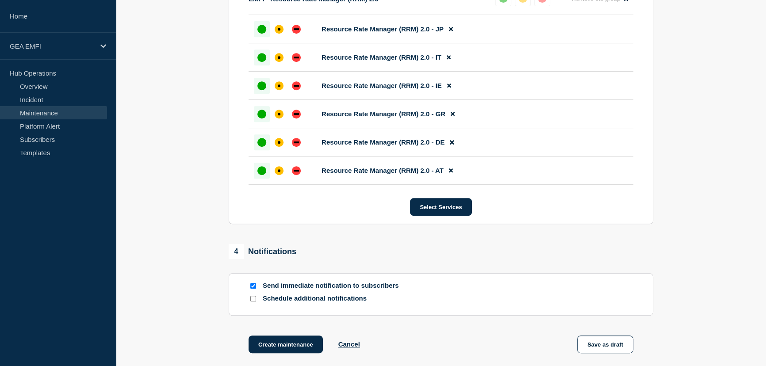
scroll to position [523, 0]
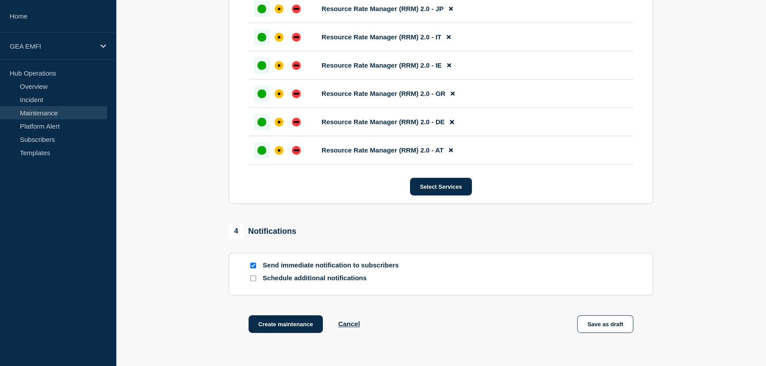
click at [252, 265] on input "Send immediate notification to subscribers" at bounding box center [253, 266] width 6 height 6
checkbox input "false"
click at [33, 137] on link "Subscribers" at bounding box center [53, 139] width 107 height 13
click at [34, 137] on link "Subscribers" at bounding box center [53, 139] width 107 height 13
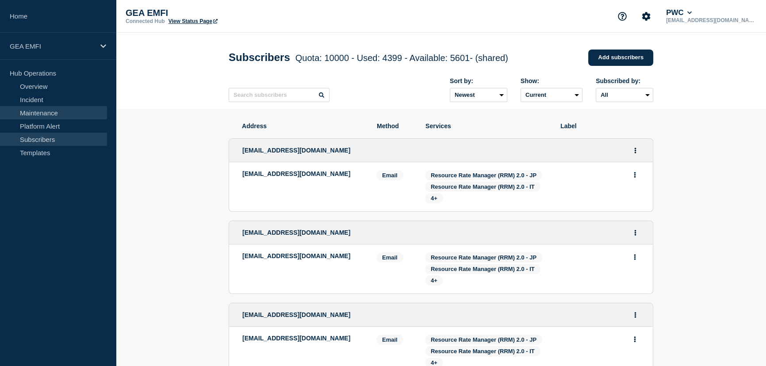
click at [32, 107] on link "Maintenance" at bounding box center [53, 112] width 107 height 13
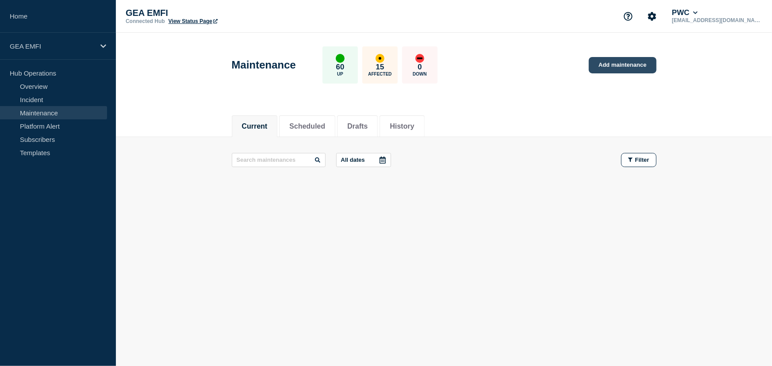
click at [621, 65] on link "Add maintenance" at bounding box center [622, 65] width 67 height 16
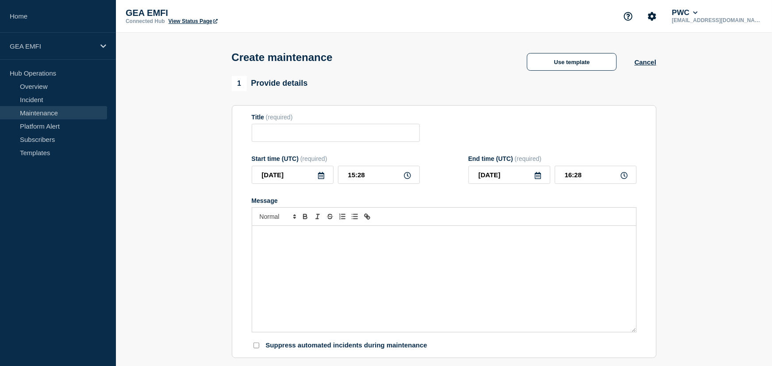
click at [621, 65] on div "Use template" at bounding box center [571, 62] width 125 height 18
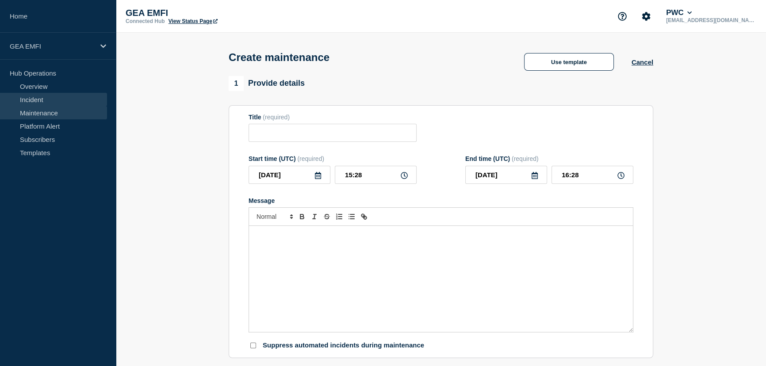
click at [40, 102] on link "Incident" at bounding box center [53, 99] width 107 height 13
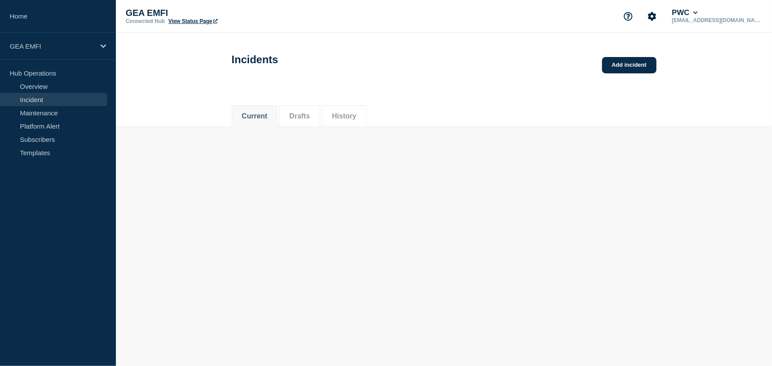
click at [40, 102] on link "Incident" at bounding box center [53, 99] width 107 height 13
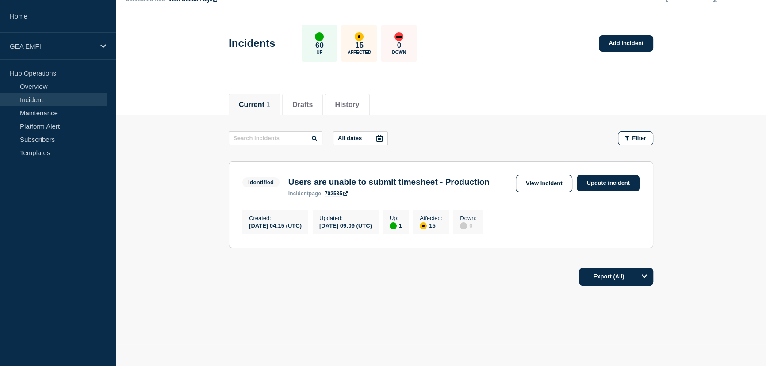
scroll to position [35, 0]
click at [544, 175] on link "View incident" at bounding box center [544, 183] width 57 height 17
click at [544, 171] on body "Home GEA EMFI Hub Operations Overview Incident Maintenance Platform Alert Subsc…" at bounding box center [383, 161] width 766 height 366
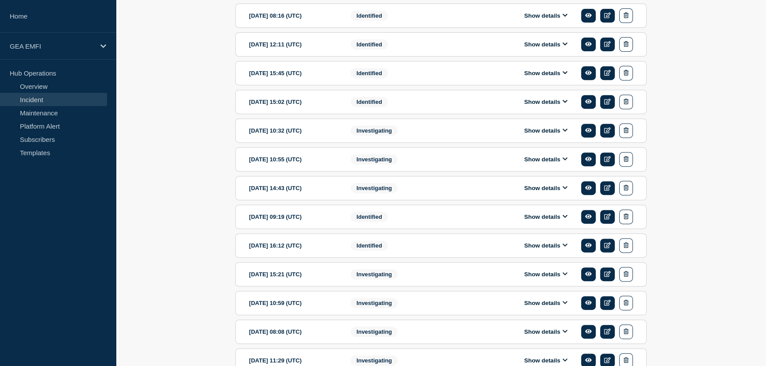
scroll to position [445, 0]
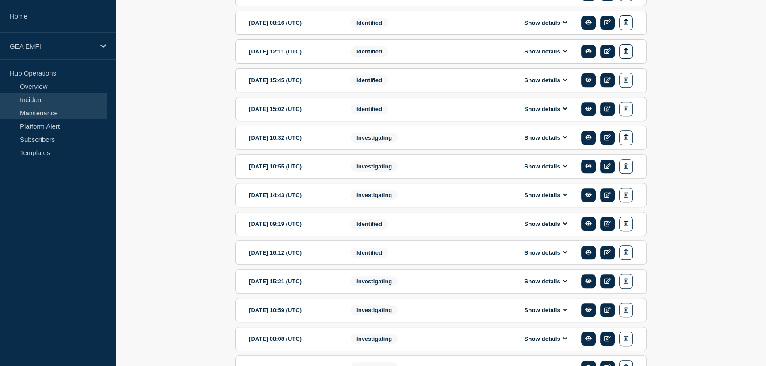
click at [43, 114] on link "Maintenance" at bounding box center [53, 112] width 107 height 13
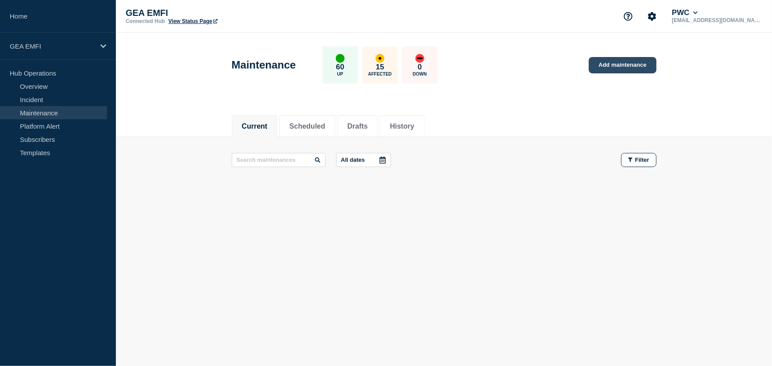
click at [608, 66] on link "Add maintenance" at bounding box center [622, 65] width 67 height 16
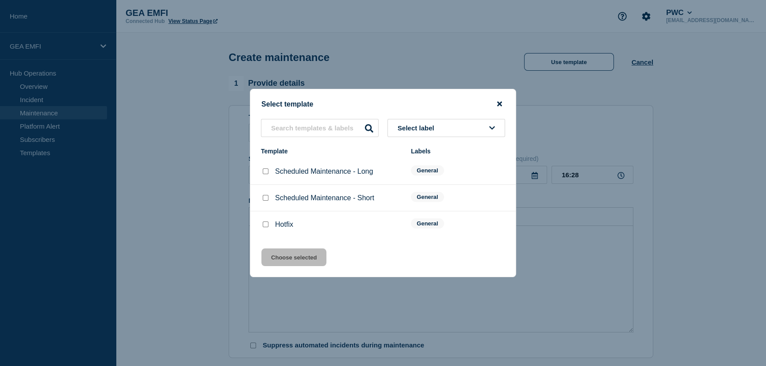
click at [500, 104] on icon "close button" at bounding box center [499, 104] width 5 height 5
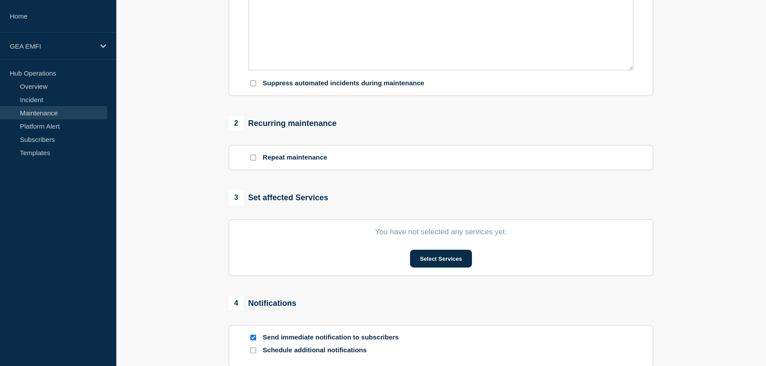
scroll to position [120, 0]
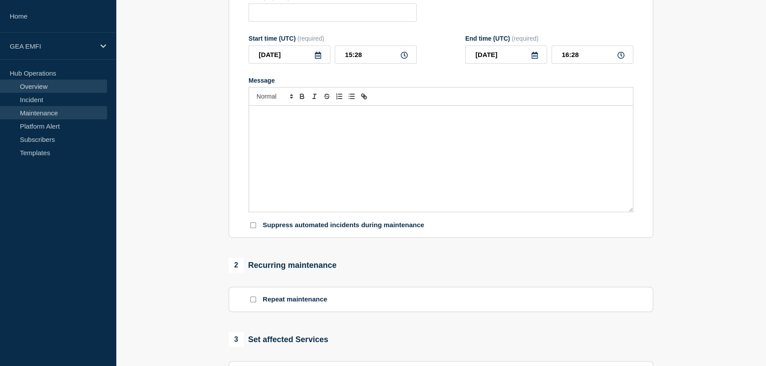
click at [48, 87] on link "Overview" at bounding box center [53, 86] width 107 height 13
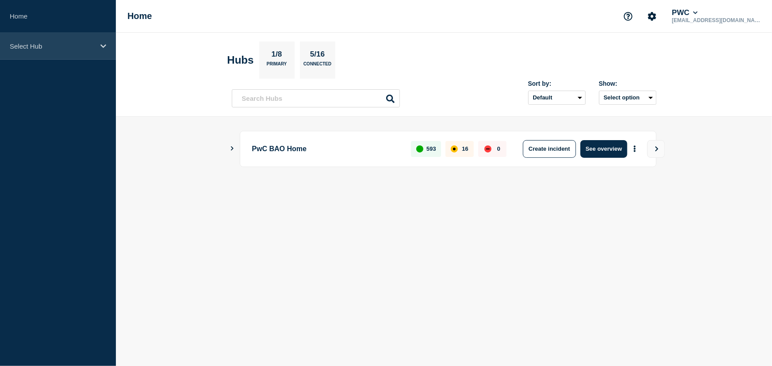
click at [106, 46] on icon at bounding box center [103, 46] width 6 height 7
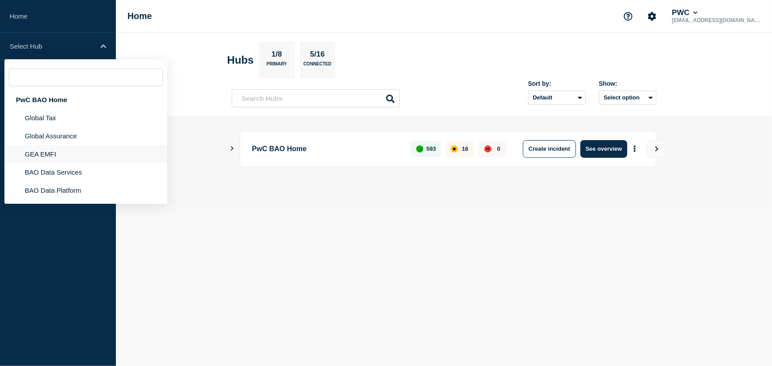
click at [76, 152] on li "GEA EMFI" at bounding box center [85, 154] width 163 height 18
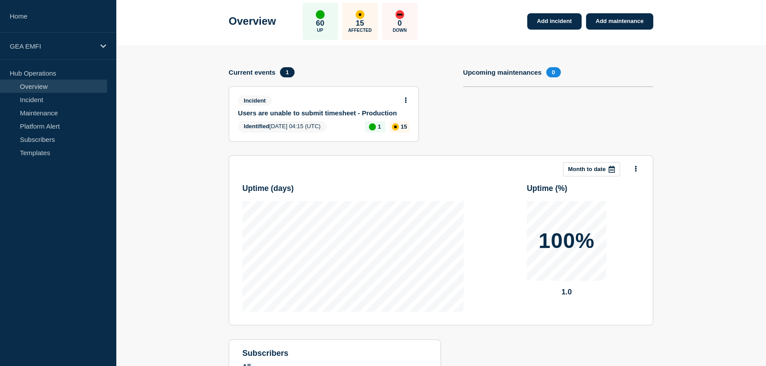
scroll to position [40, 0]
